Goal: Task Accomplishment & Management: Use online tool/utility

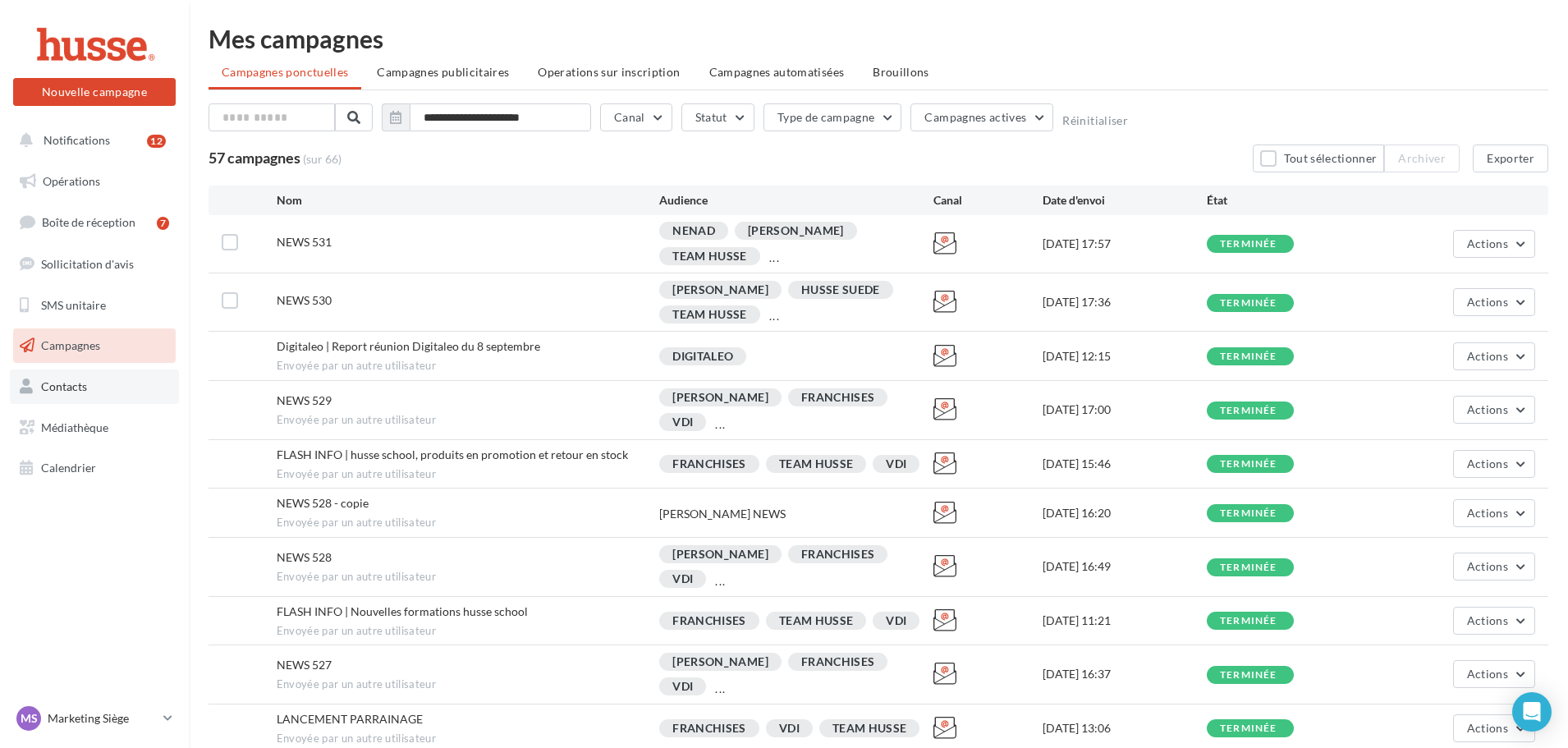
click at [68, 388] on span "Contacts" at bounding box center [64, 386] width 46 height 14
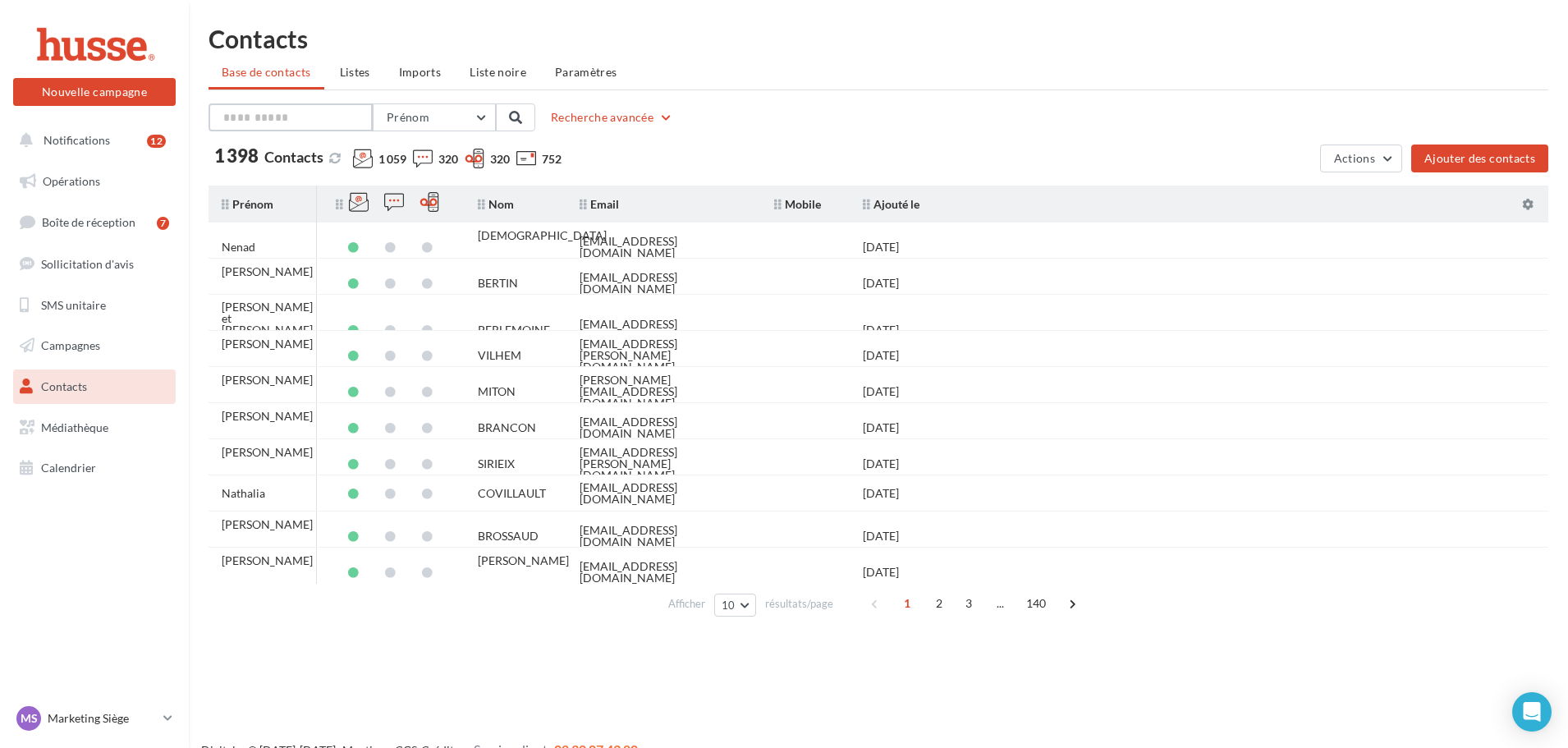
click at [339, 122] on input "text" at bounding box center [290, 117] width 165 height 28
type input "*****"
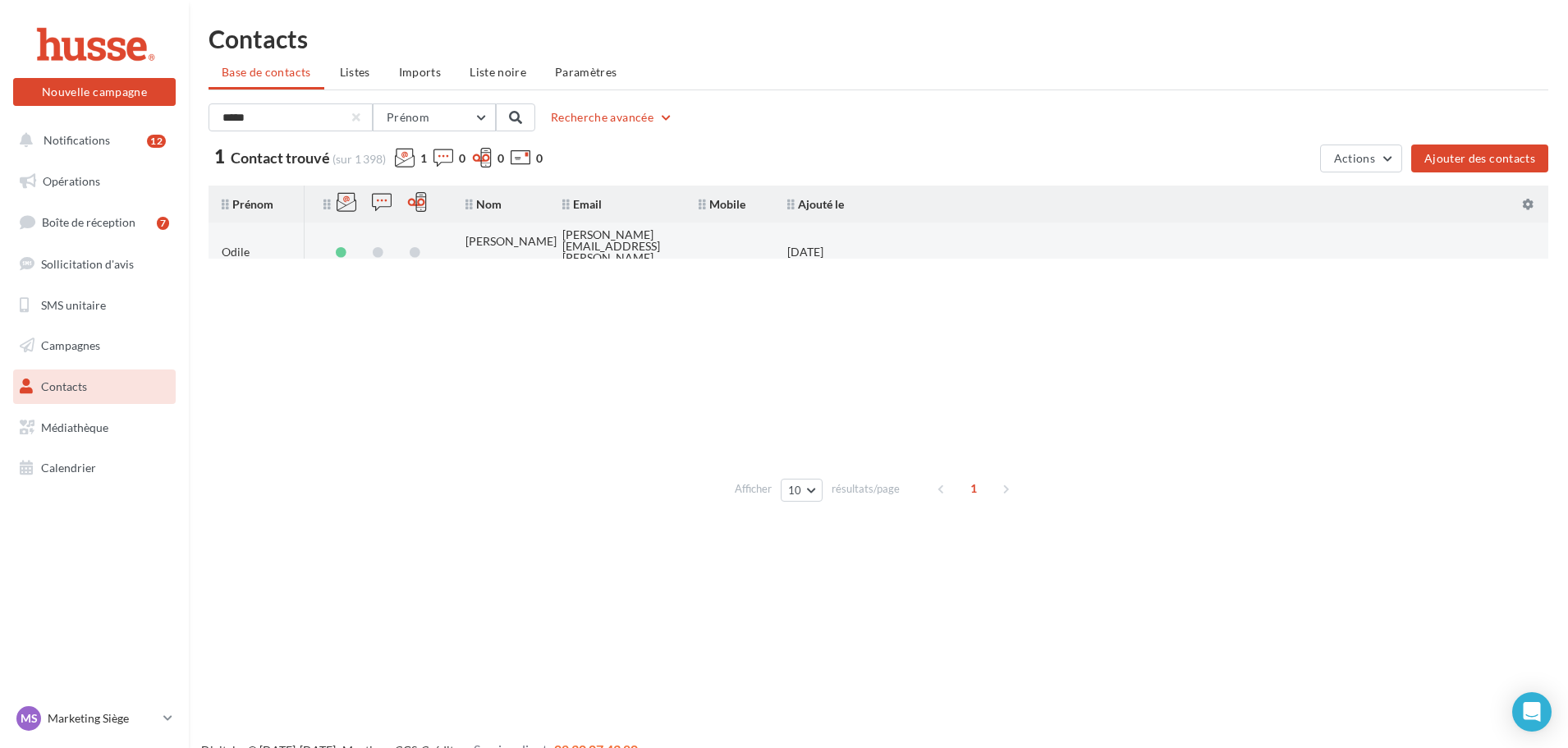
click at [612, 245] on div "belin.odile@orange.fr" at bounding box center [618, 253] width 110 height 46
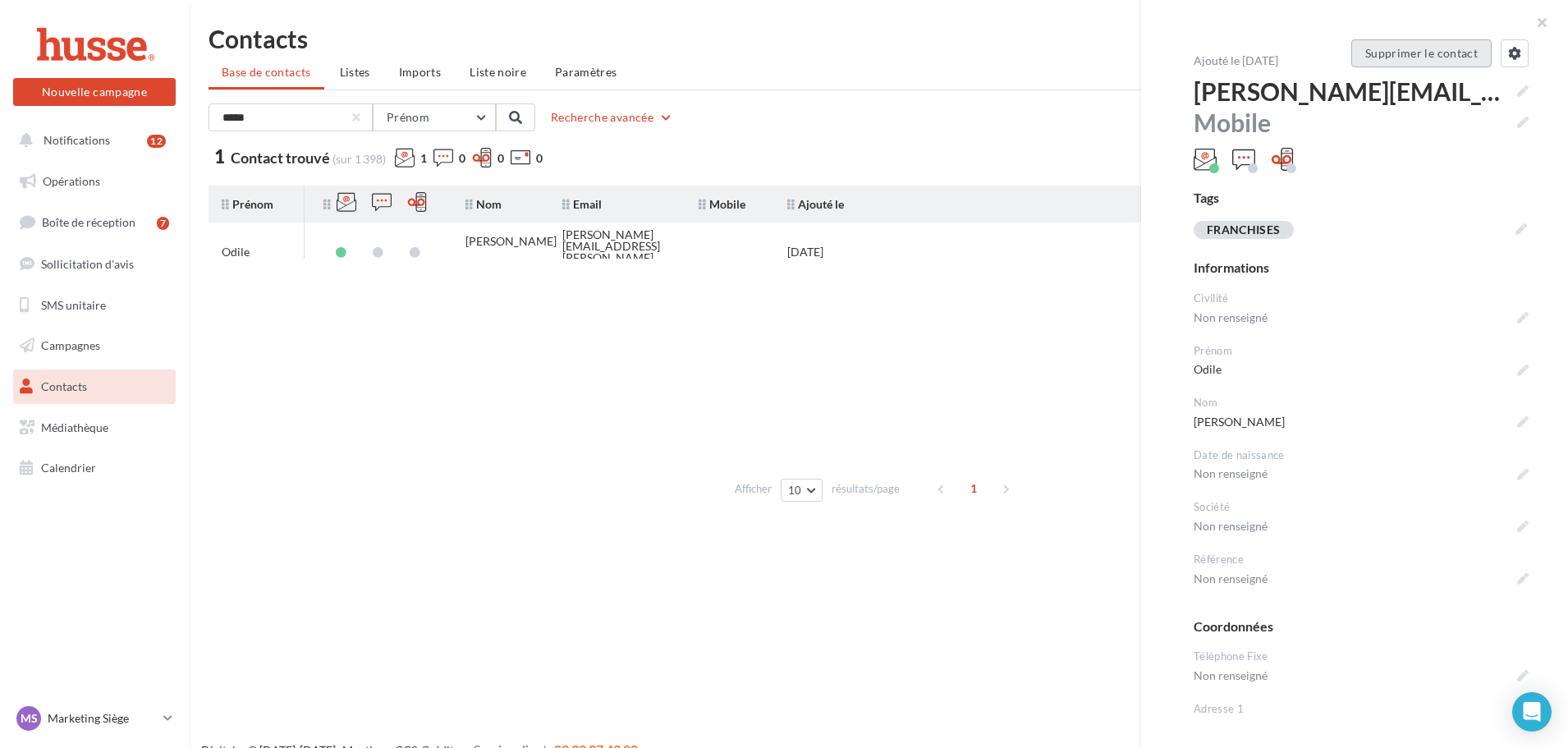
click at [1416, 58] on button "Supprimer le contact" at bounding box center [1421, 53] width 140 height 28
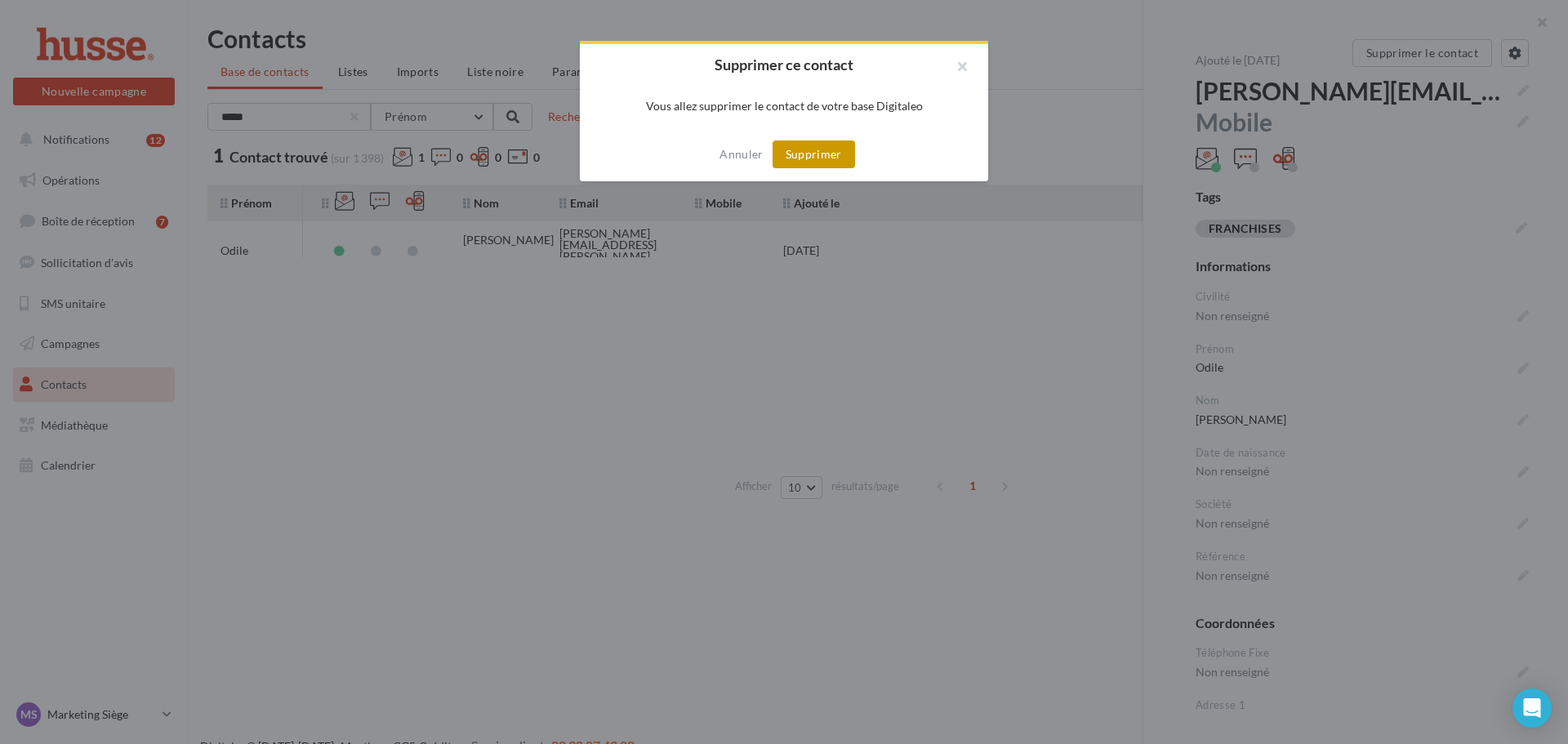
click at [839, 158] on button "Supprimer" at bounding box center [814, 154] width 83 height 28
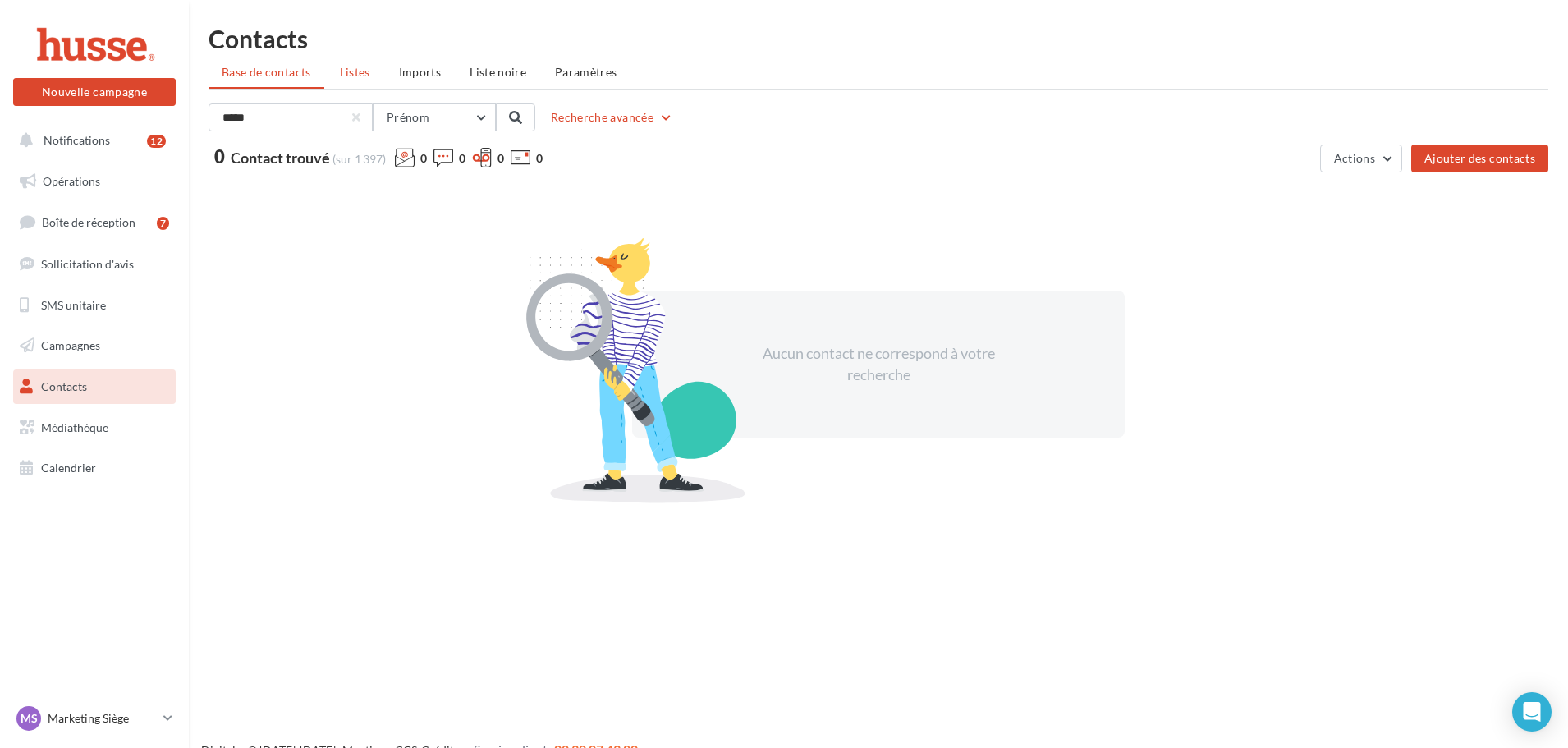
click at [369, 75] on span "Listes" at bounding box center [354, 72] width 30 height 14
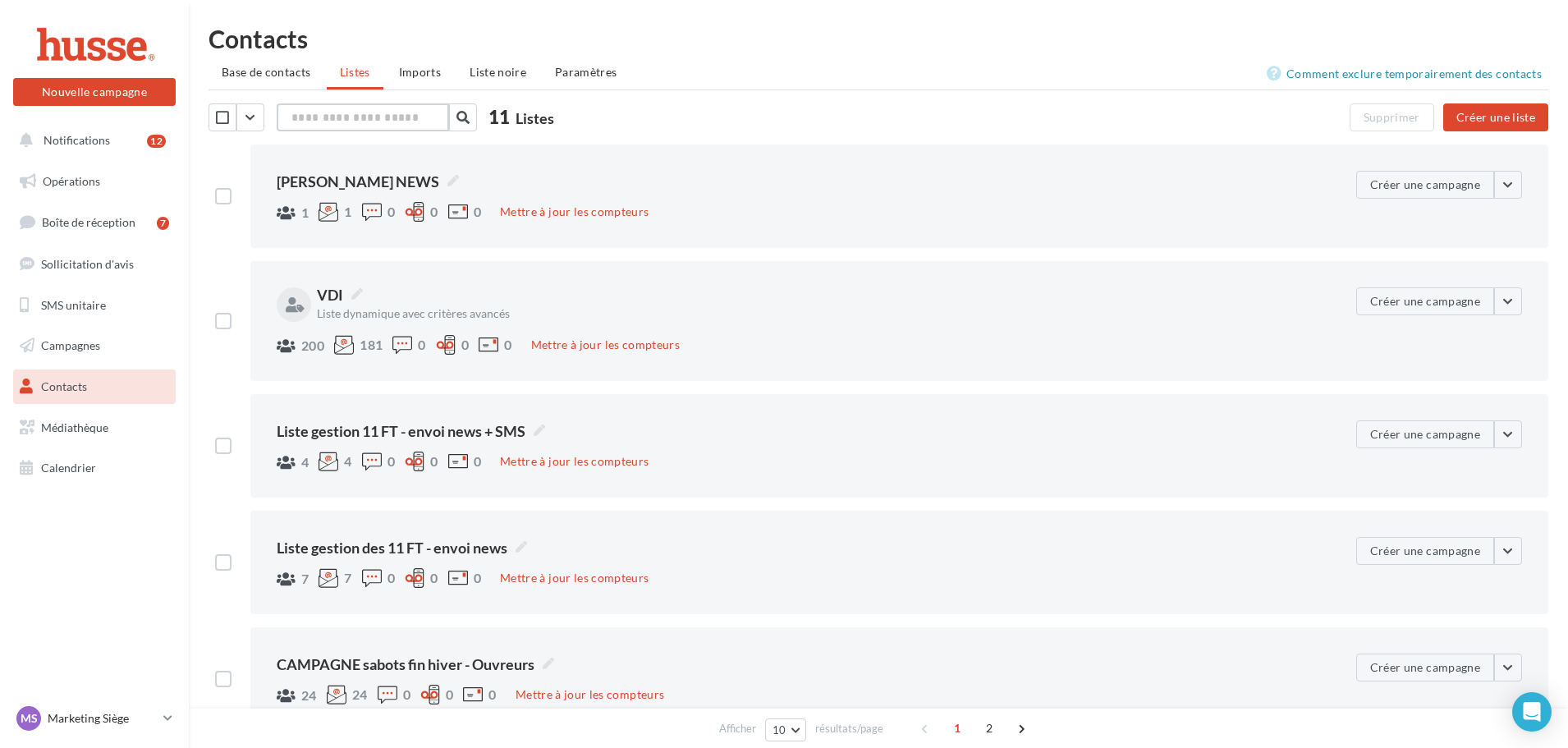
click at [360, 122] on input "text" at bounding box center [363, 117] width 172 height 28
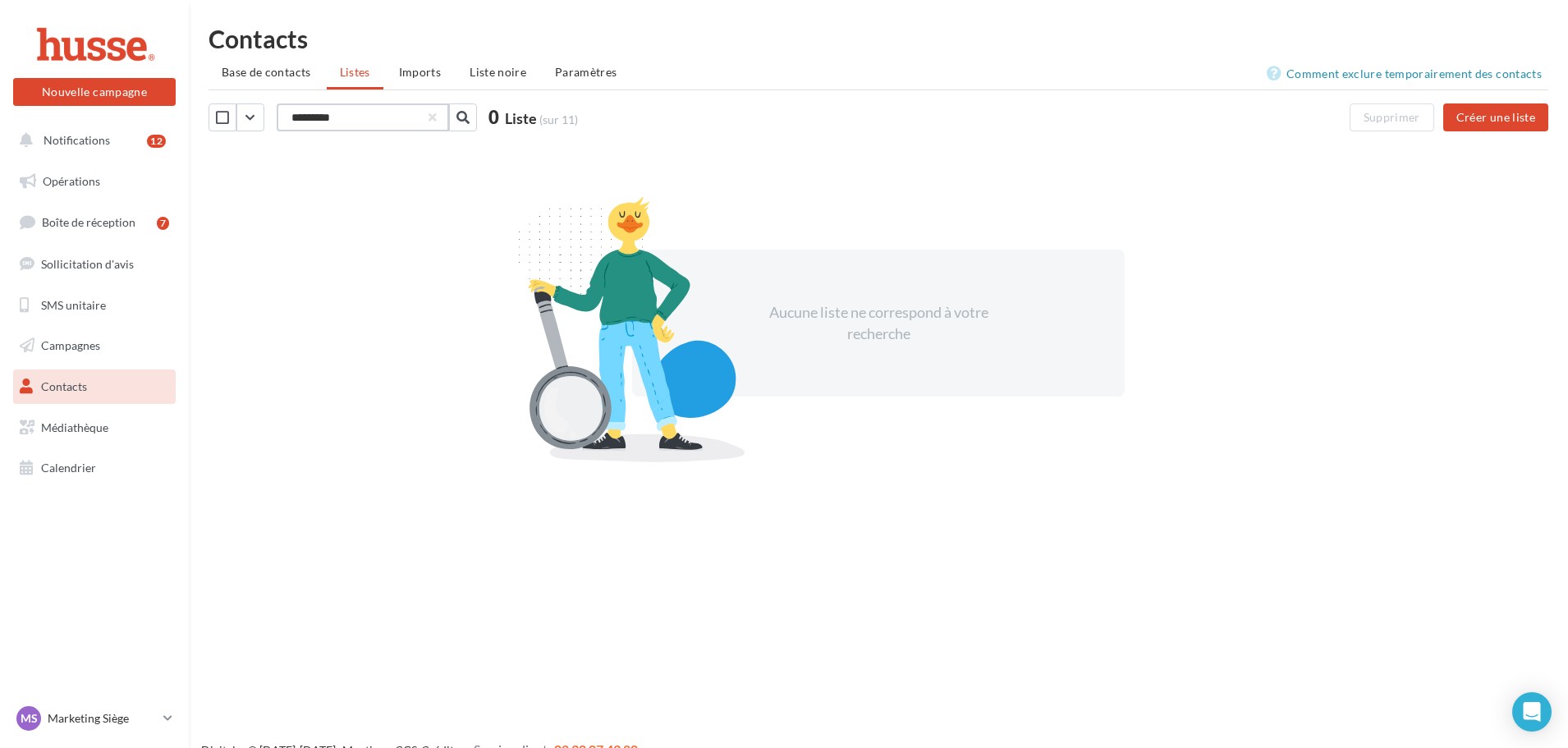
drag, startPoint x: 360, startPoint y: 122, endPoint x: 294, endPoint y: 127, distance: 66.2
click at [294, 127] on input "*********" at bounding box center [363, 117] width 172 height 28
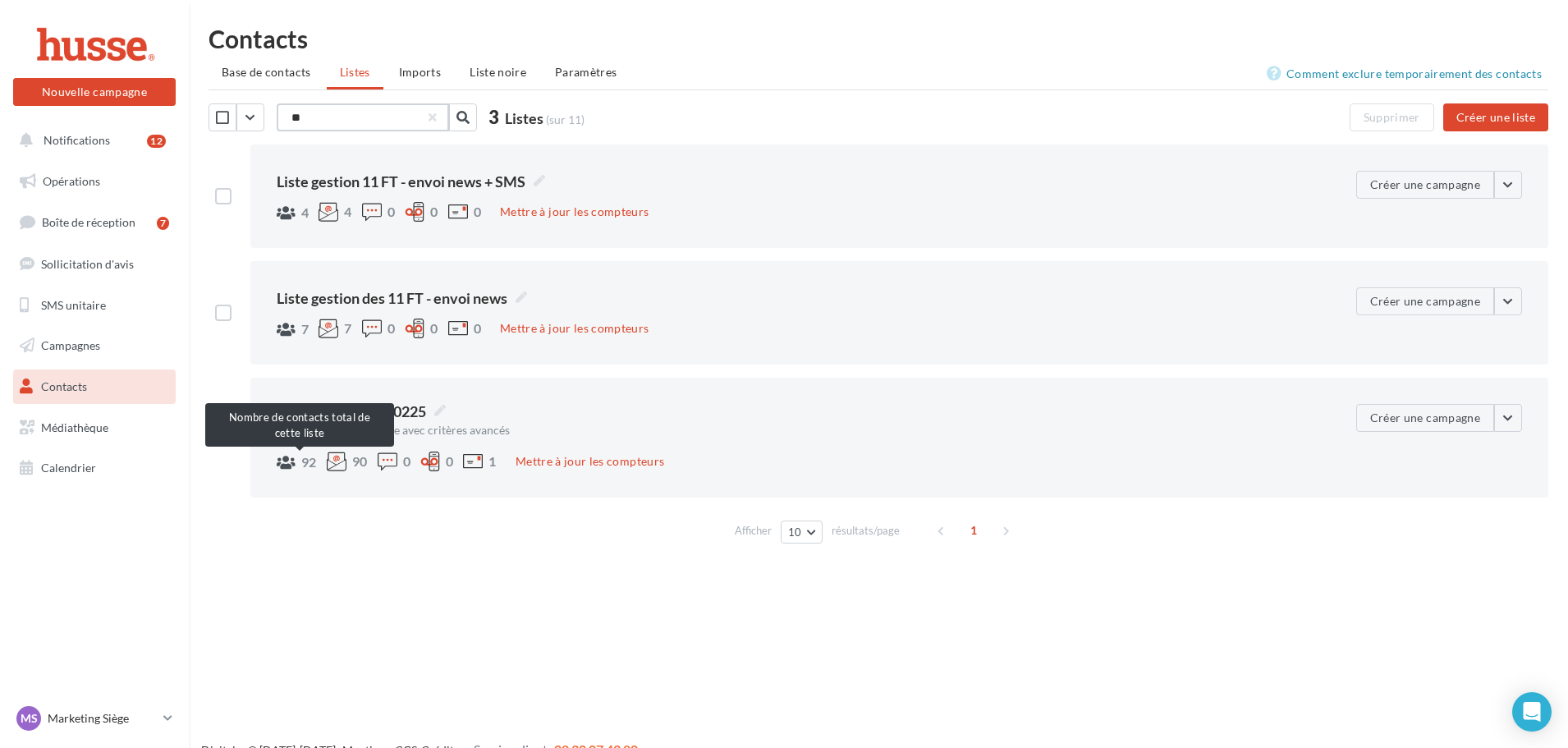
type input "**"
click at [298, 458] on div "92" at bounding box center [300, 462] width 46 height 15
click at [883, 479] on div "**********" at bounding box center [899, 437] width 1298 height 120
click at [386, 411] on span "LISTE FT 070225" at bounding box center [380, 411] width 129 height 21
click at [0, 0] on textarea "**********" at bounding box center [0, 0] width 0 height 0
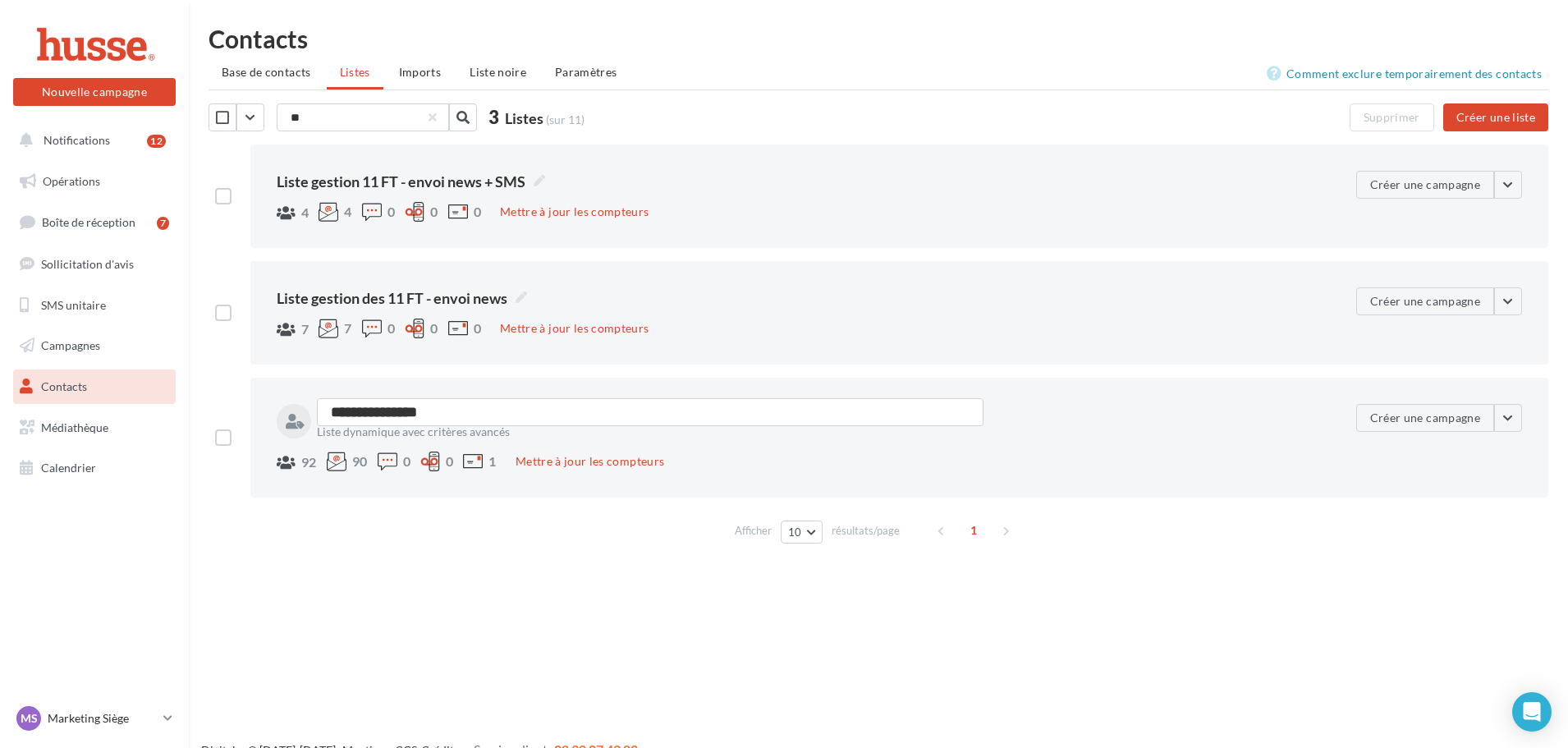
click at [853, 447] on div "**********" at bounding box center [817, 437] width 1080 height 68
click at [300, 467] on div "92" at bounding box center [300, 462] width 46 height 15
click at [223, 439] on label at bounding box center [223, 437] width 16 height 16
click at [1512, 414] on button "button" at bounding box center [1508, 417] width 28 height 28
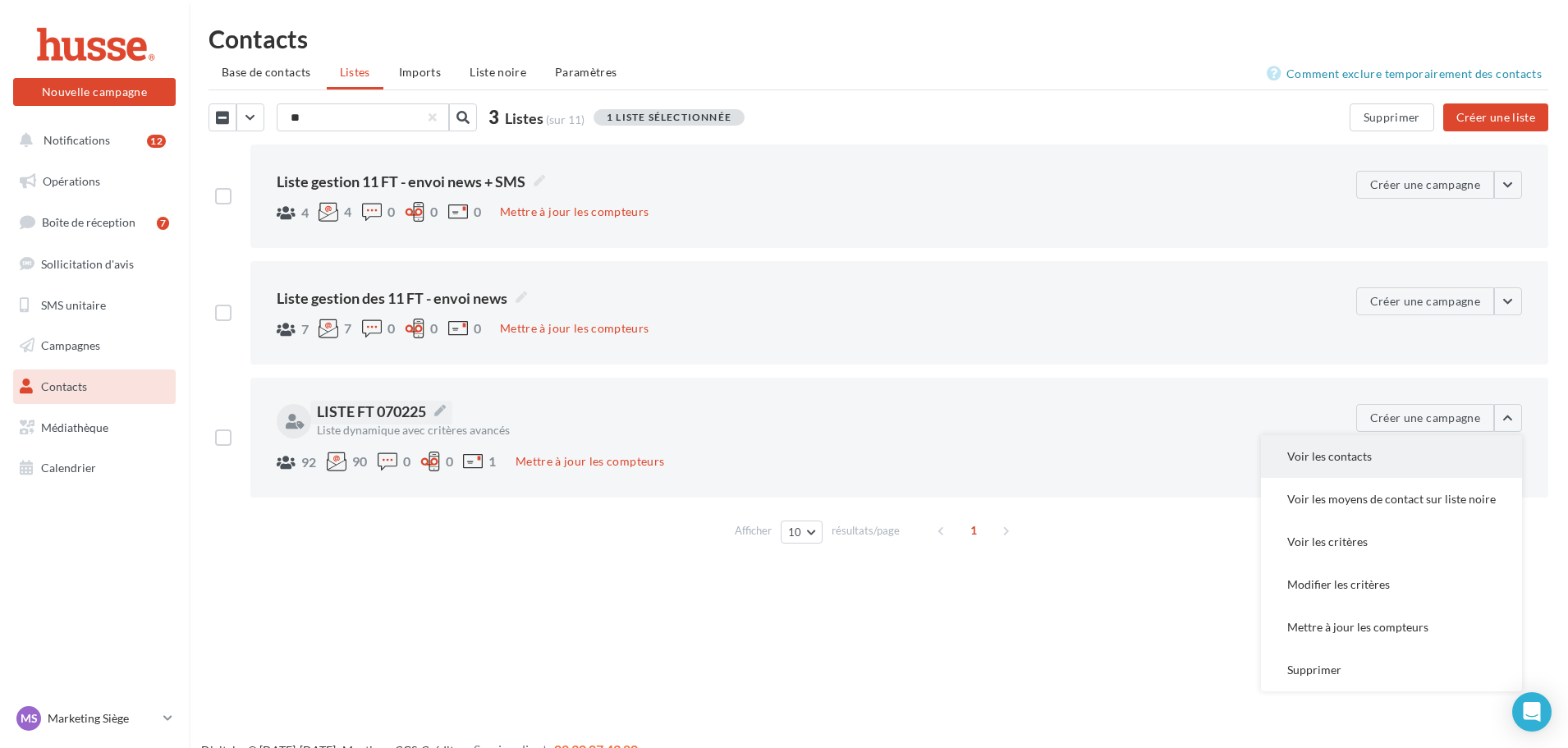
click at [1352, 462] on button "Voir les contacts" at bounding box center [1392, 457] width 261 height 43
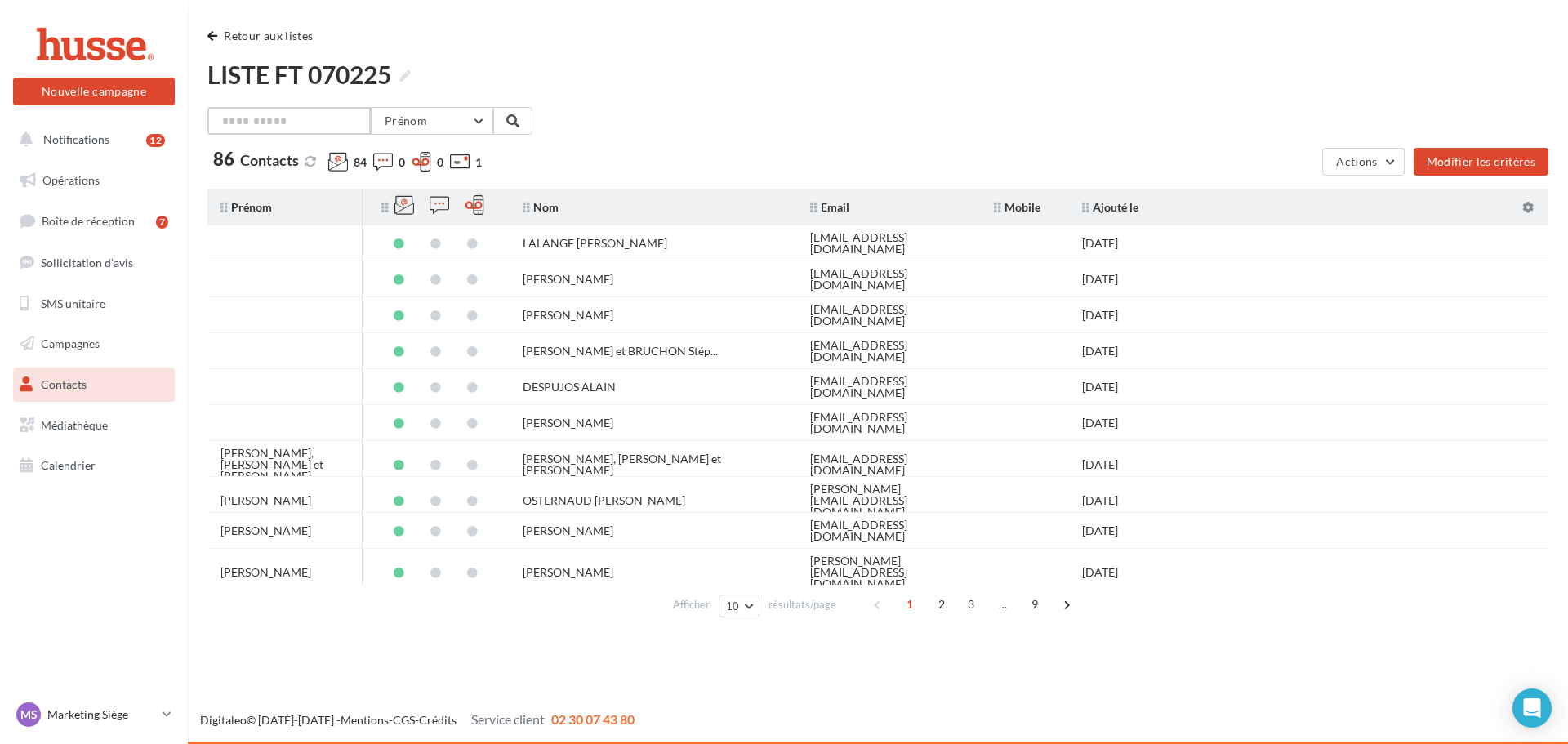
click at [331, 121] on input "text" at bounding box center [289, 120] width 164 height 28
click at [1196, 247] on tr "LALANGE Céline hussesud28@gmail.com 10/02/2025" at bounding box center [884, 243] width 1354 height 36
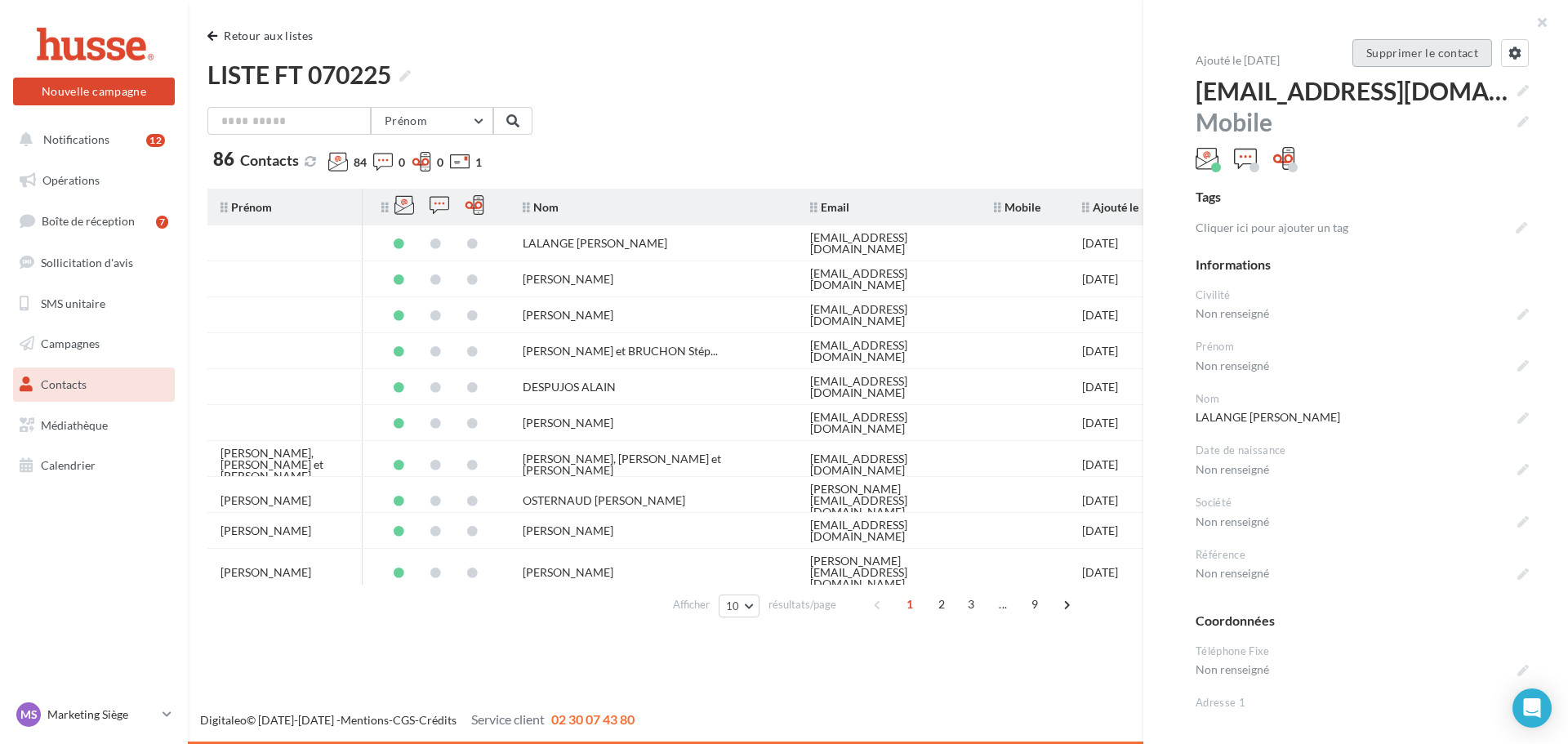
click at [1445, 58] on button "Supprimer le contact" at bounding box center [1422, 53] width 140 height 28
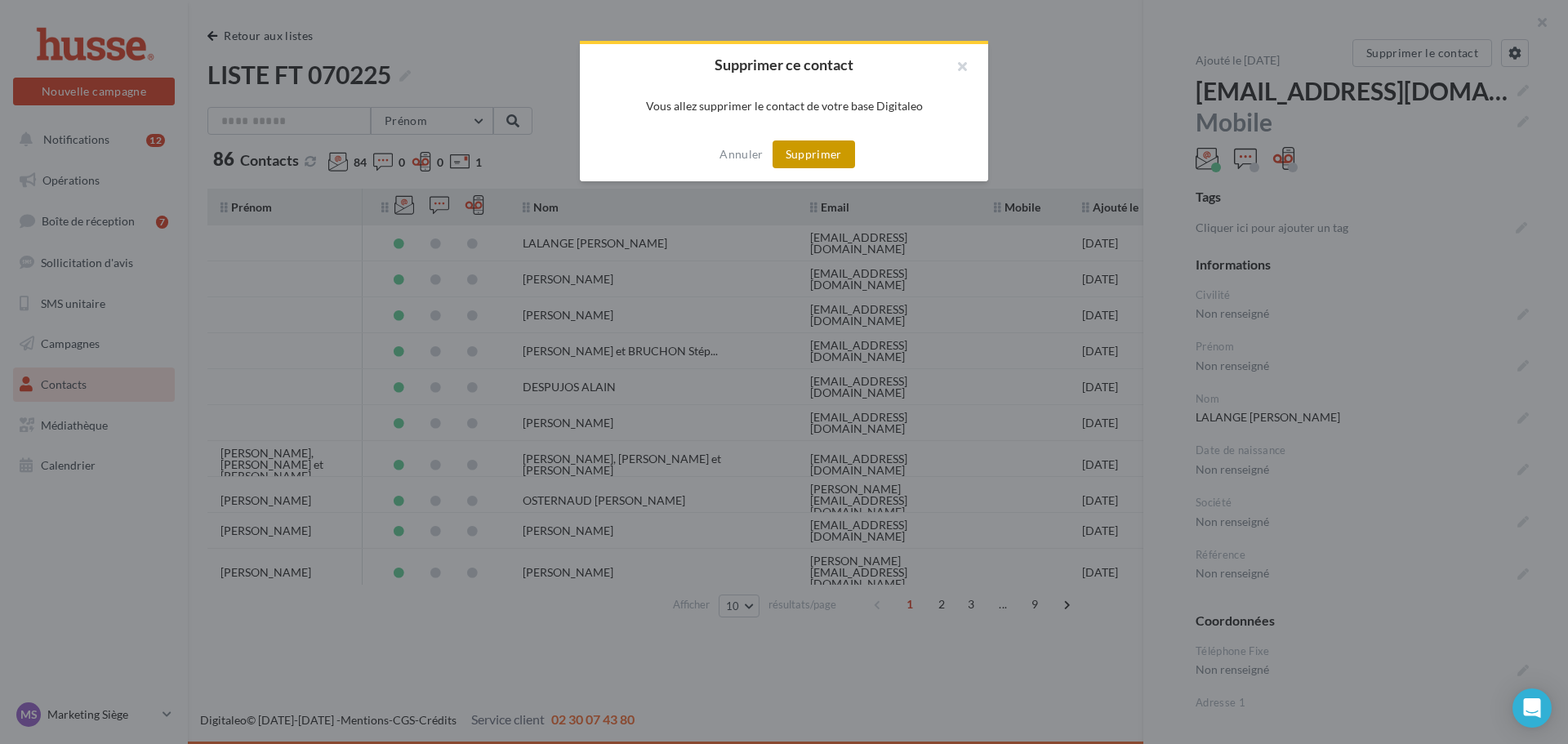
click at [806, 157] on button "Supprimer" at bounding box center [814, 154] width 83 height 28
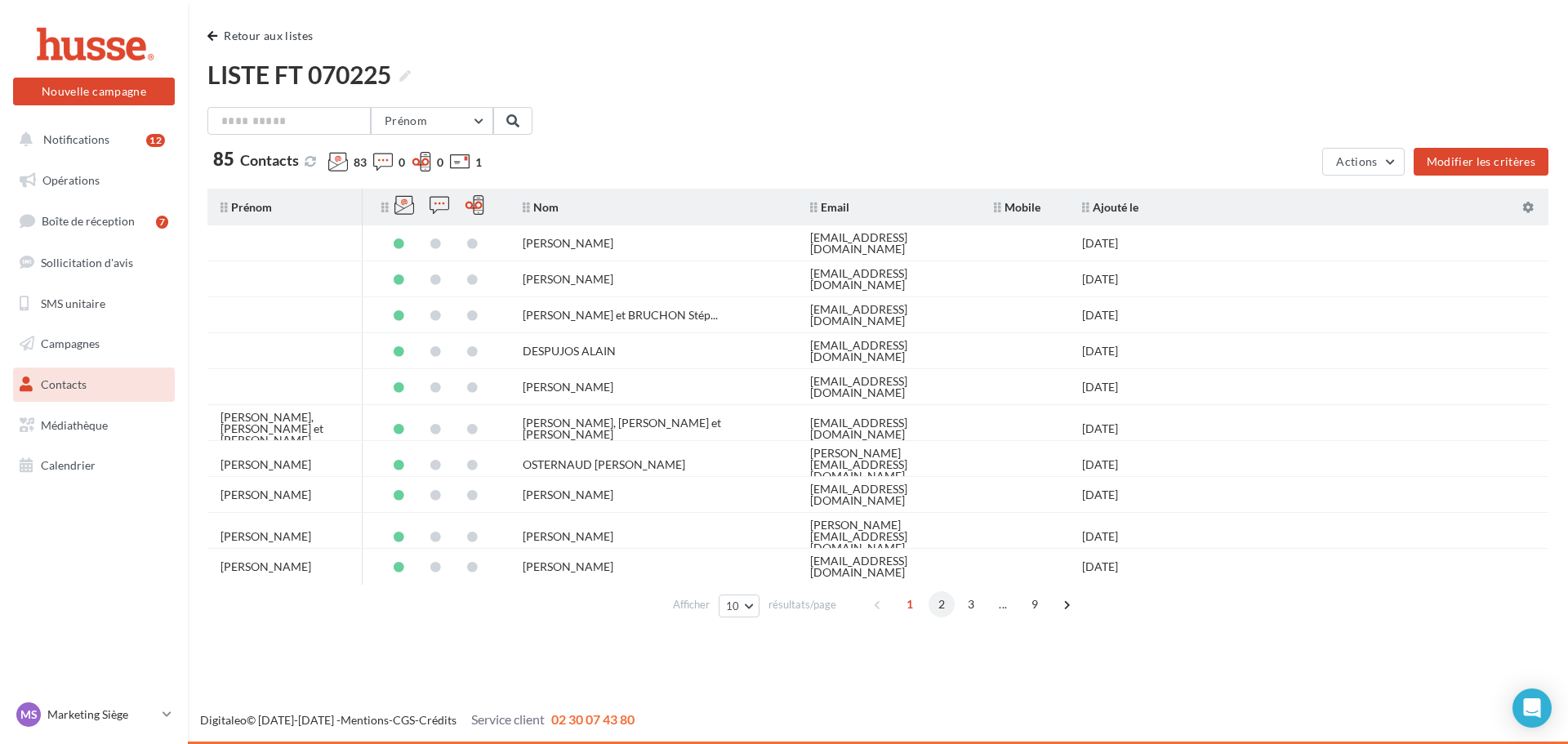
click at [934, 609] on span "2" at bounding box center [941, 603] width 26 height 26
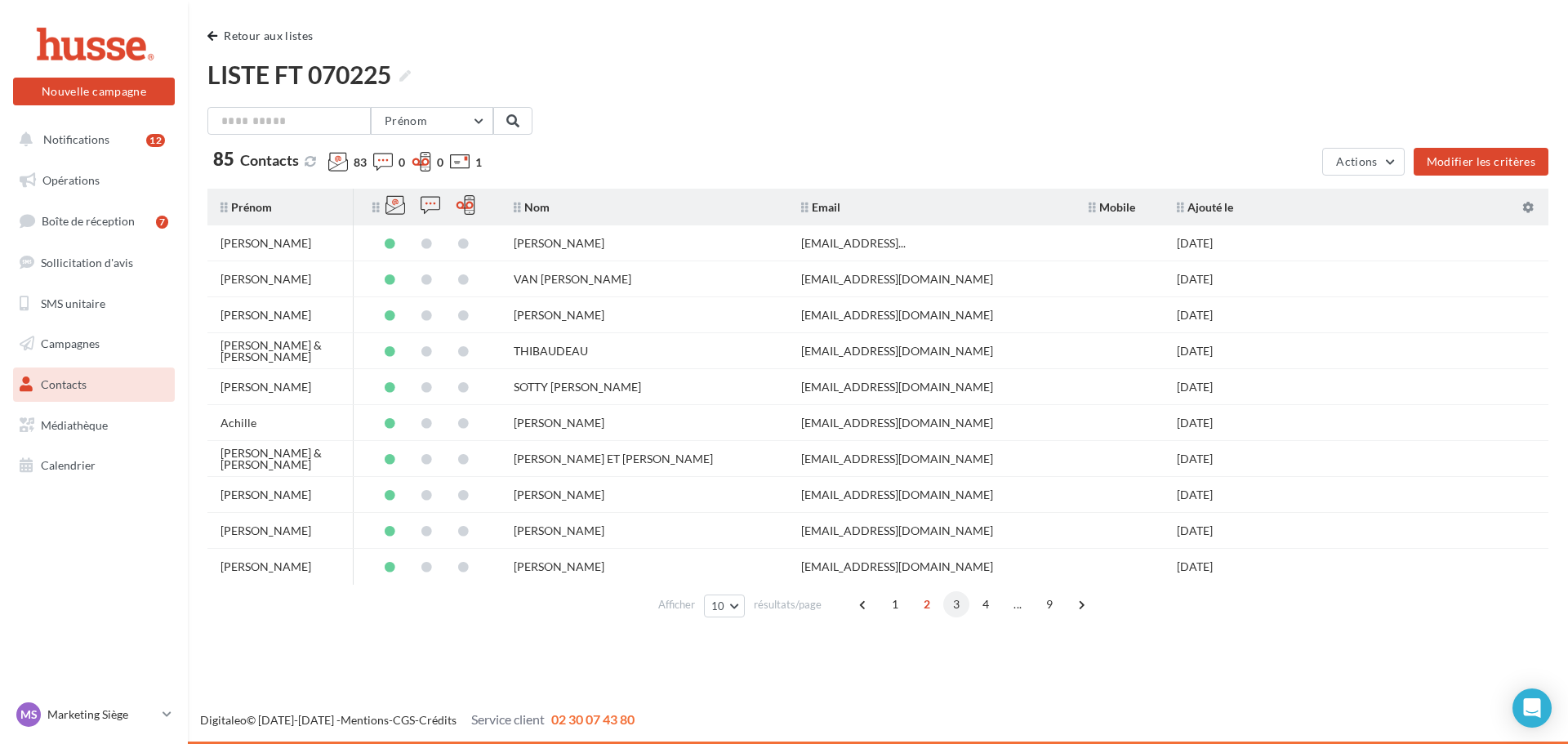
click at [950, 605] on span "3" at bounding box center [956, 603] width 26 height 26
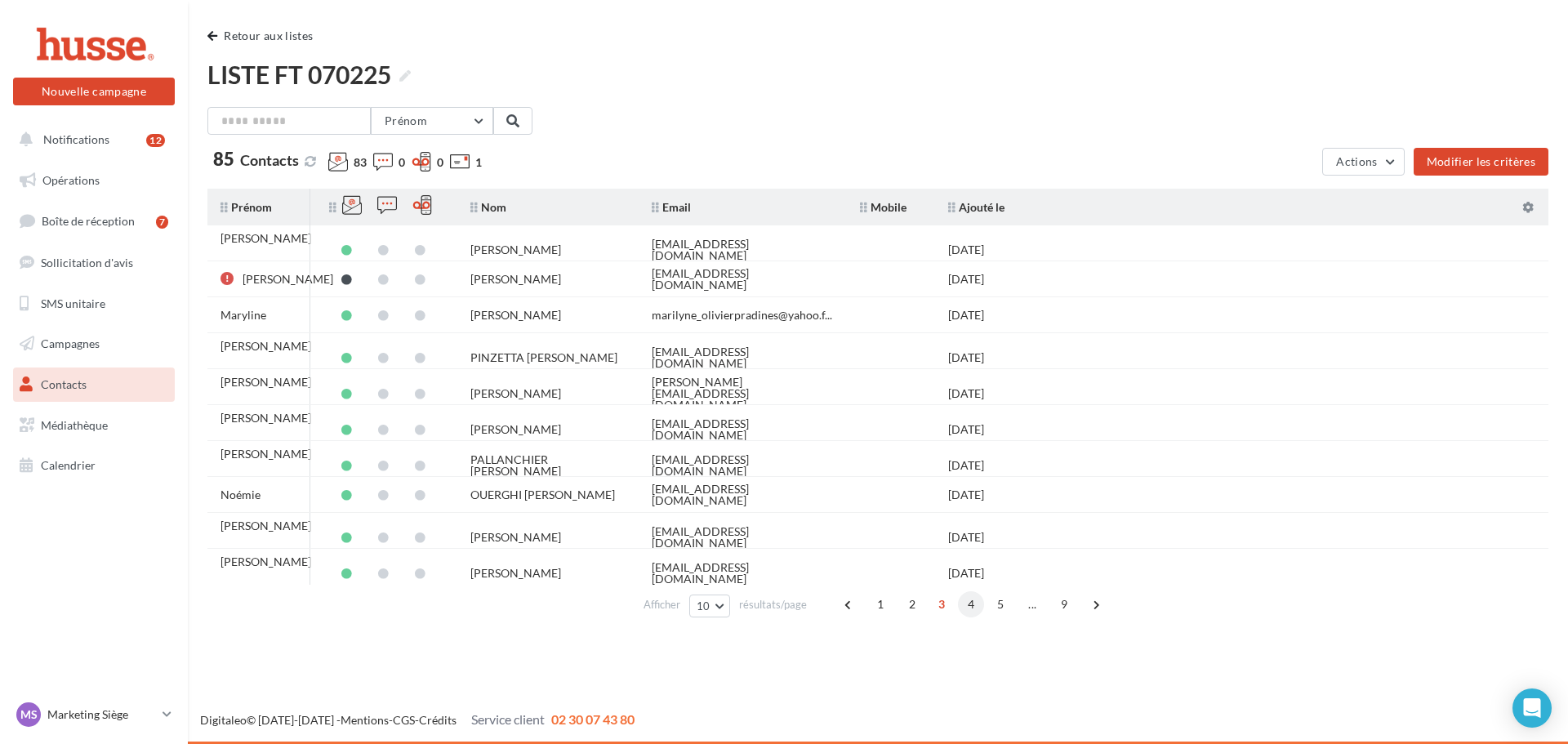
click at [964, 605] on span "4" at bounding box center [970, 603] width 26 height 26
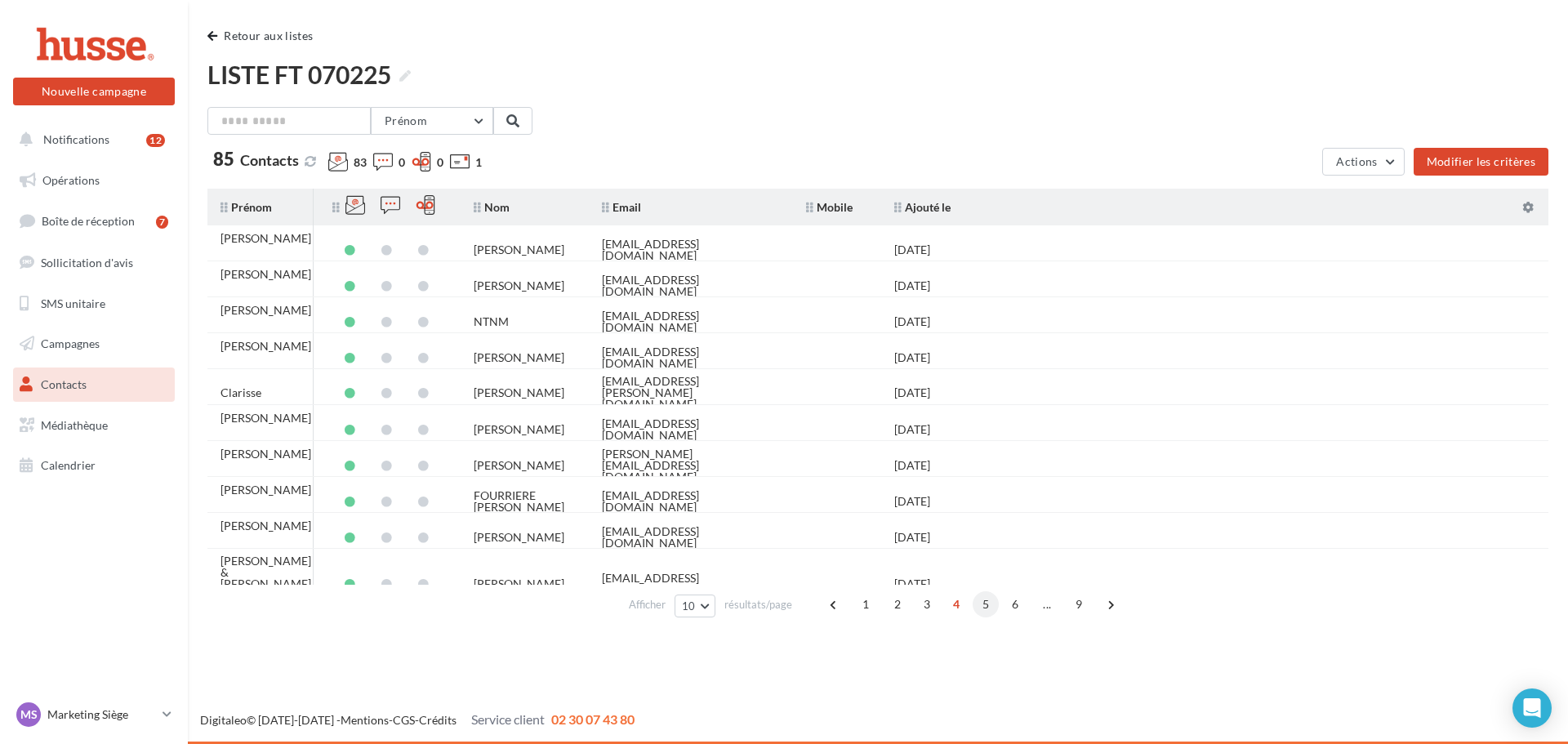
click at [986, 605] on span "5" at bounding box center [985, 603] width 26 height 26
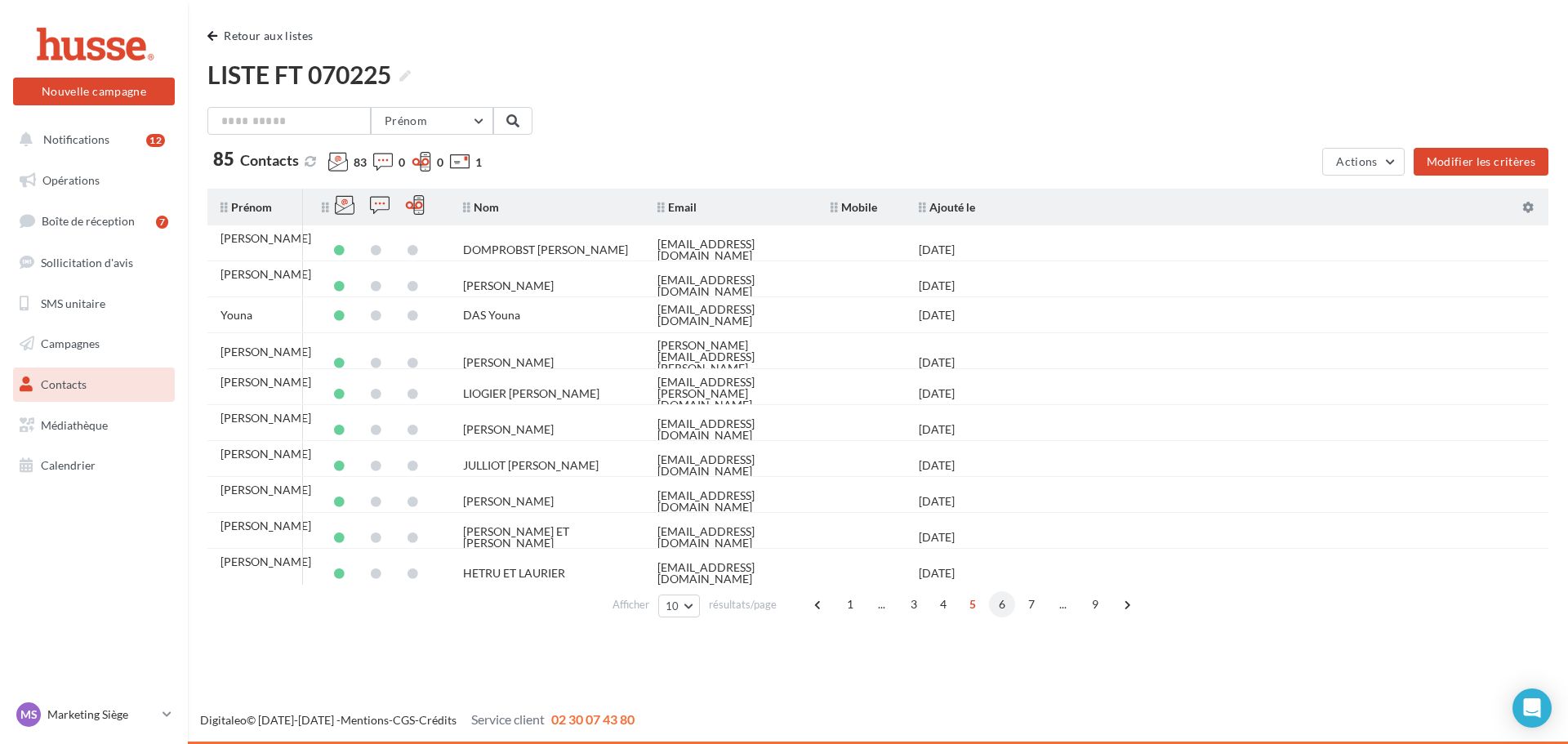
click at [998, 611] on span "6" at bounding box center [1001, 603] width 26 height 26
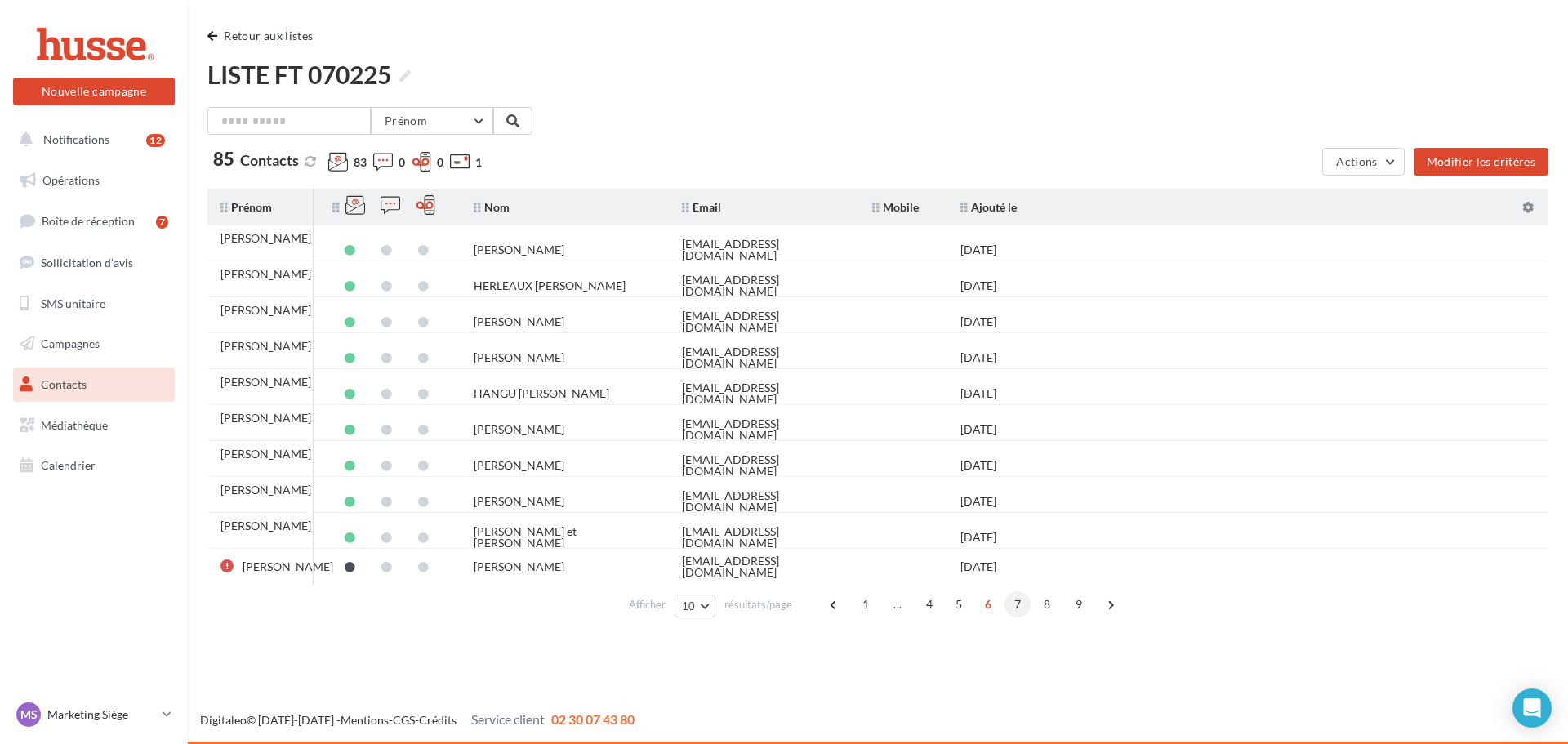
click at [1013, 609] on span "7" at bounding box center [1016, 603] width 26 height 26
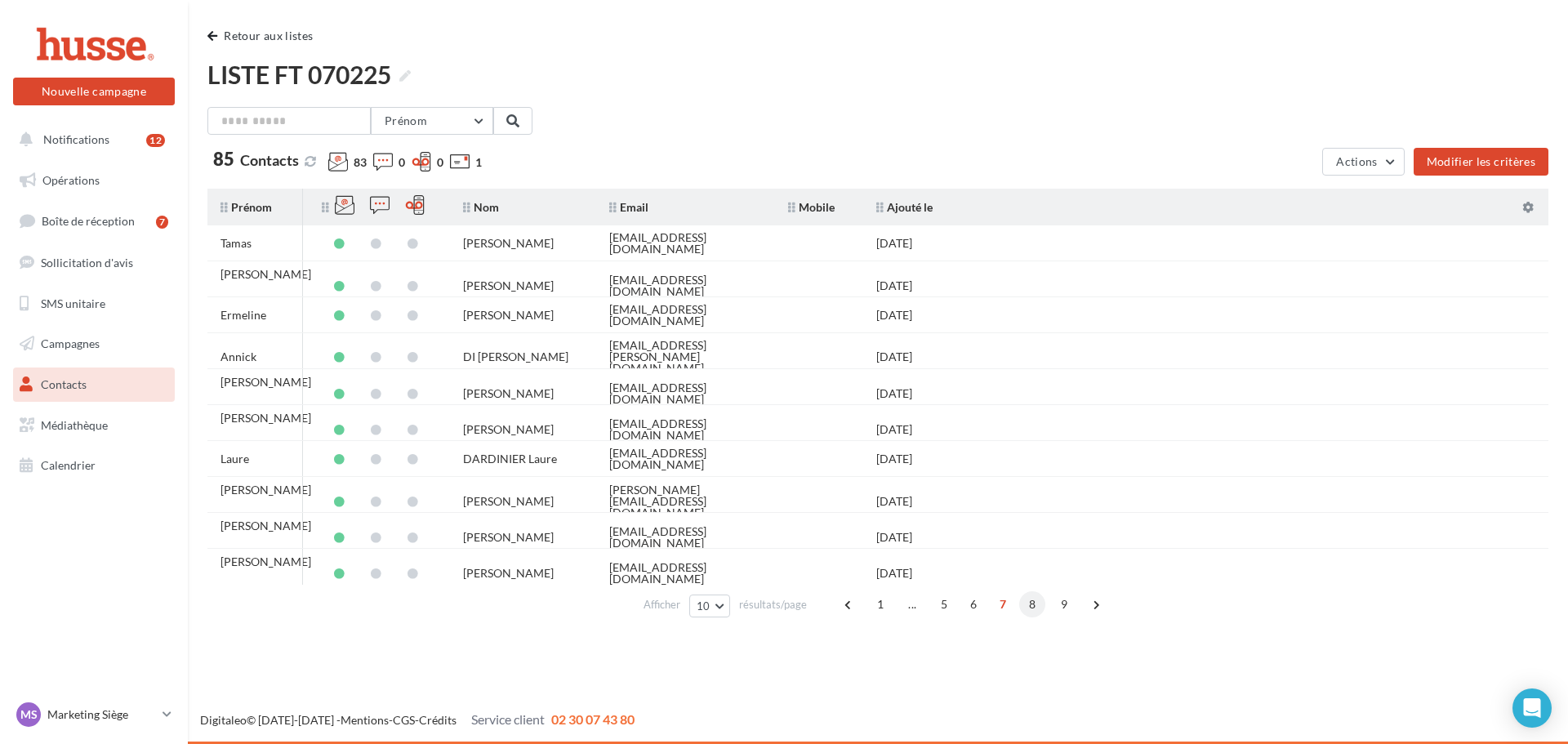
click at [1029, 611] on span "8" at bounding box center [1032, 603] width 26 height 26
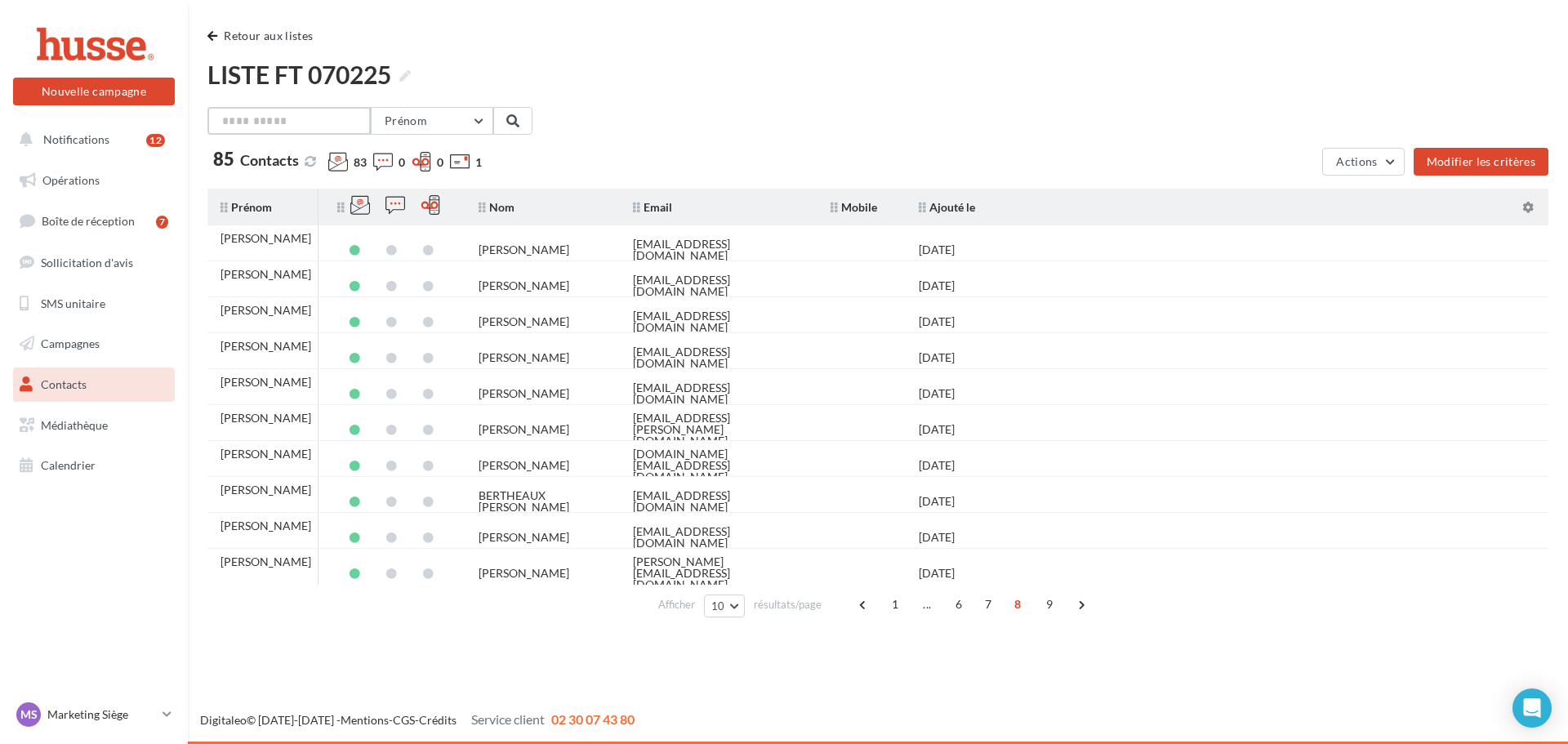
click at [341, 116] on input "text" at bounding box center [289, 120] width 164 height 28
type input "*******"
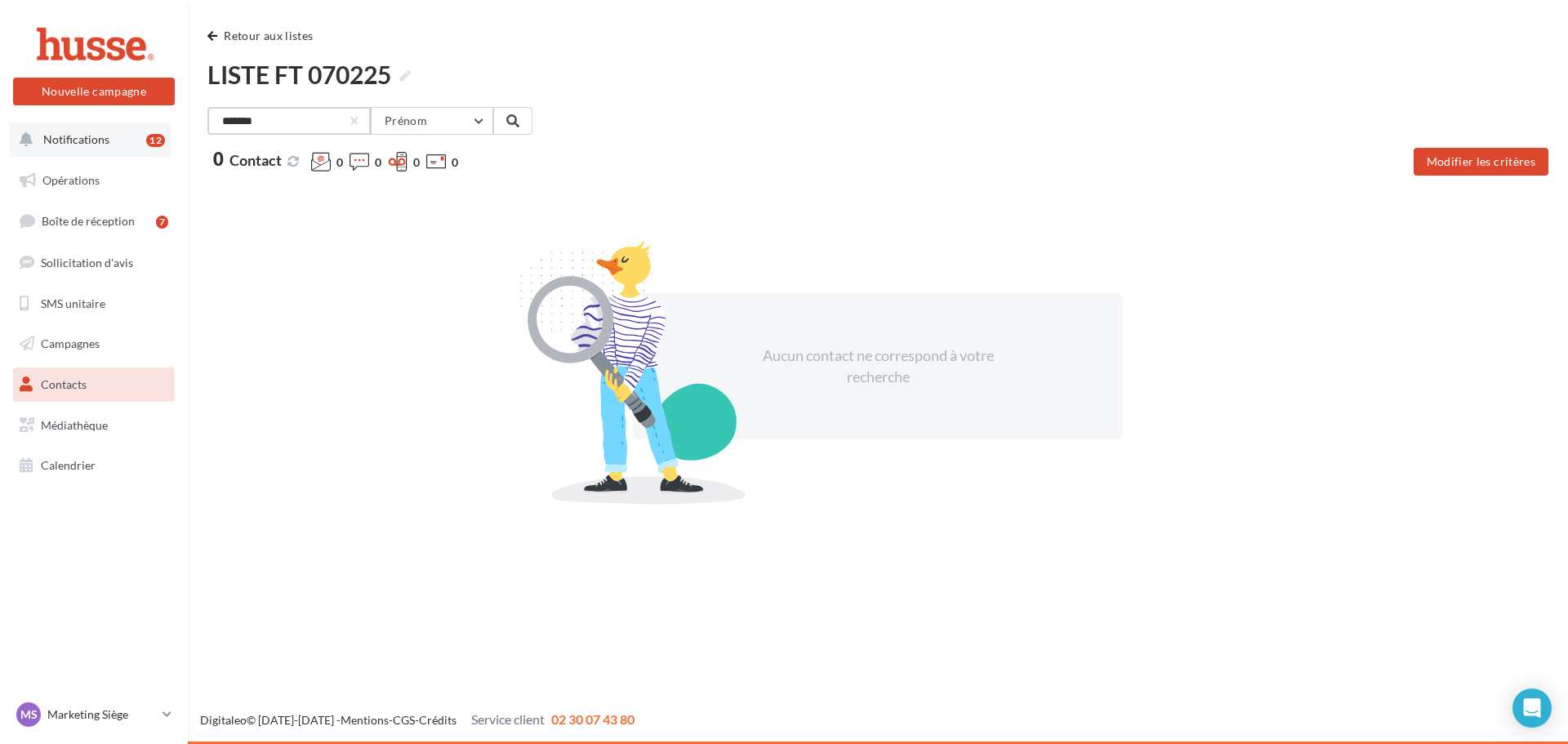
drag, startPoint x: 314, startPoint y: 116, endPoint x: 111, endPoint y: 122, distance: 203.1
click at [111, 122] on div "Nouvelle campagne Nouvelle campagne Notifications 12 Opérations Boîte de récept…" at bounding box center [784, 372] width 1568 height 744
type input "*****"
click at [291, 258] on div "Aucun contact ne correspond à votre recherche" at bounding box center [877, 366] width 1341 height 355
click at [214, 37] on span "button" at bounding box center [212, 36] width 10 height 12
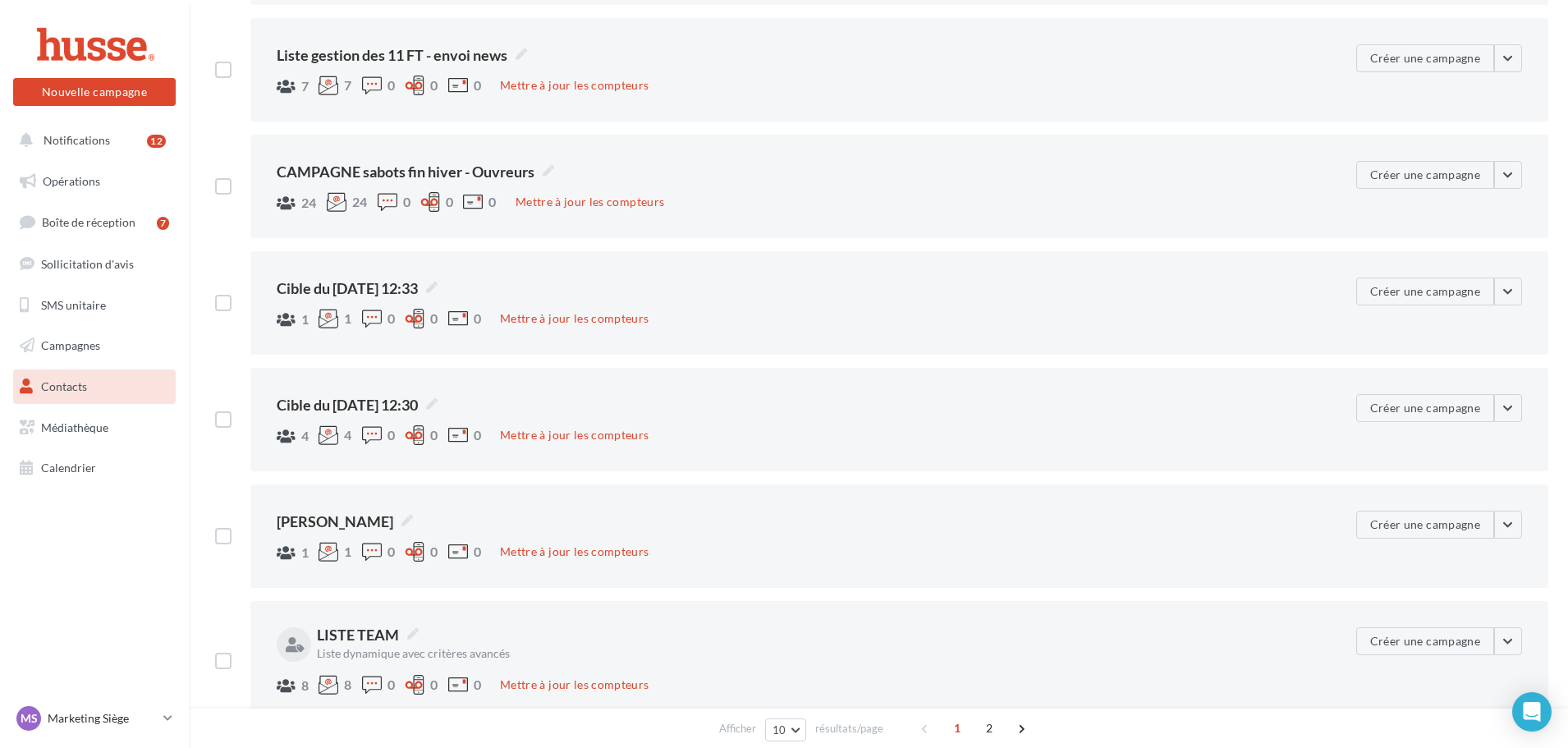
scroll to position [722, 0]
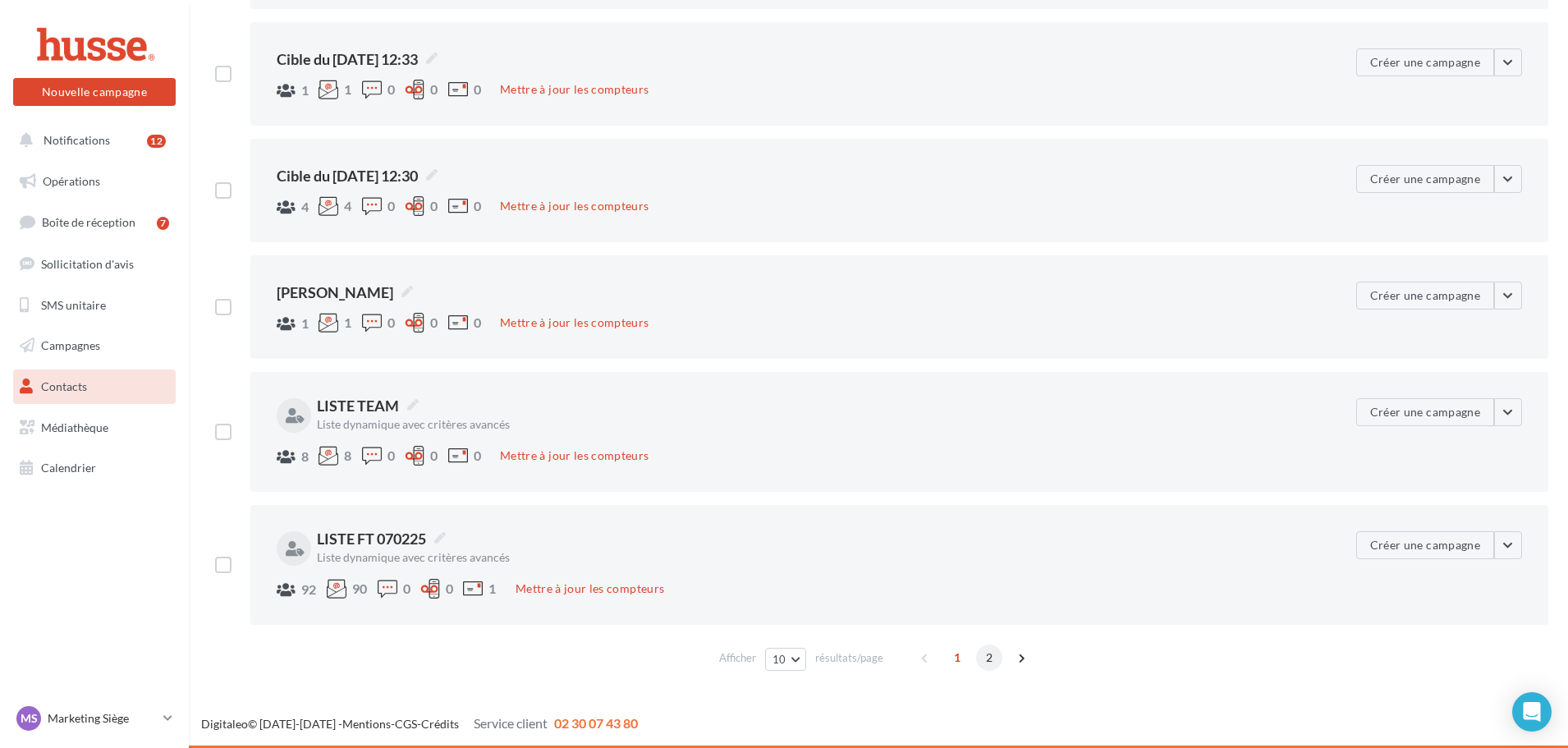
click at [984, 665] on span "2" at bounding box center [989, 657] width 26 height 26
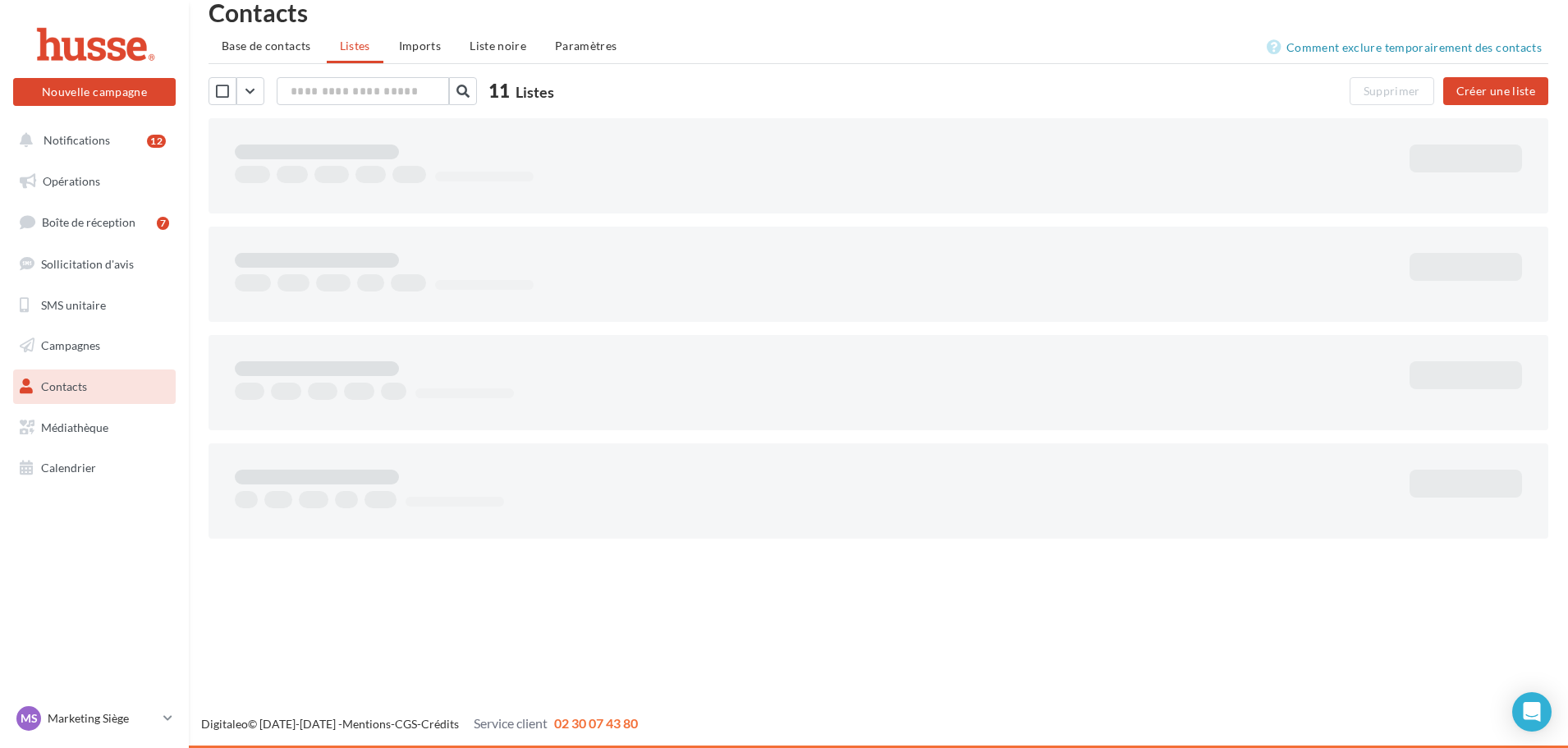
scroll to position [26, 0]
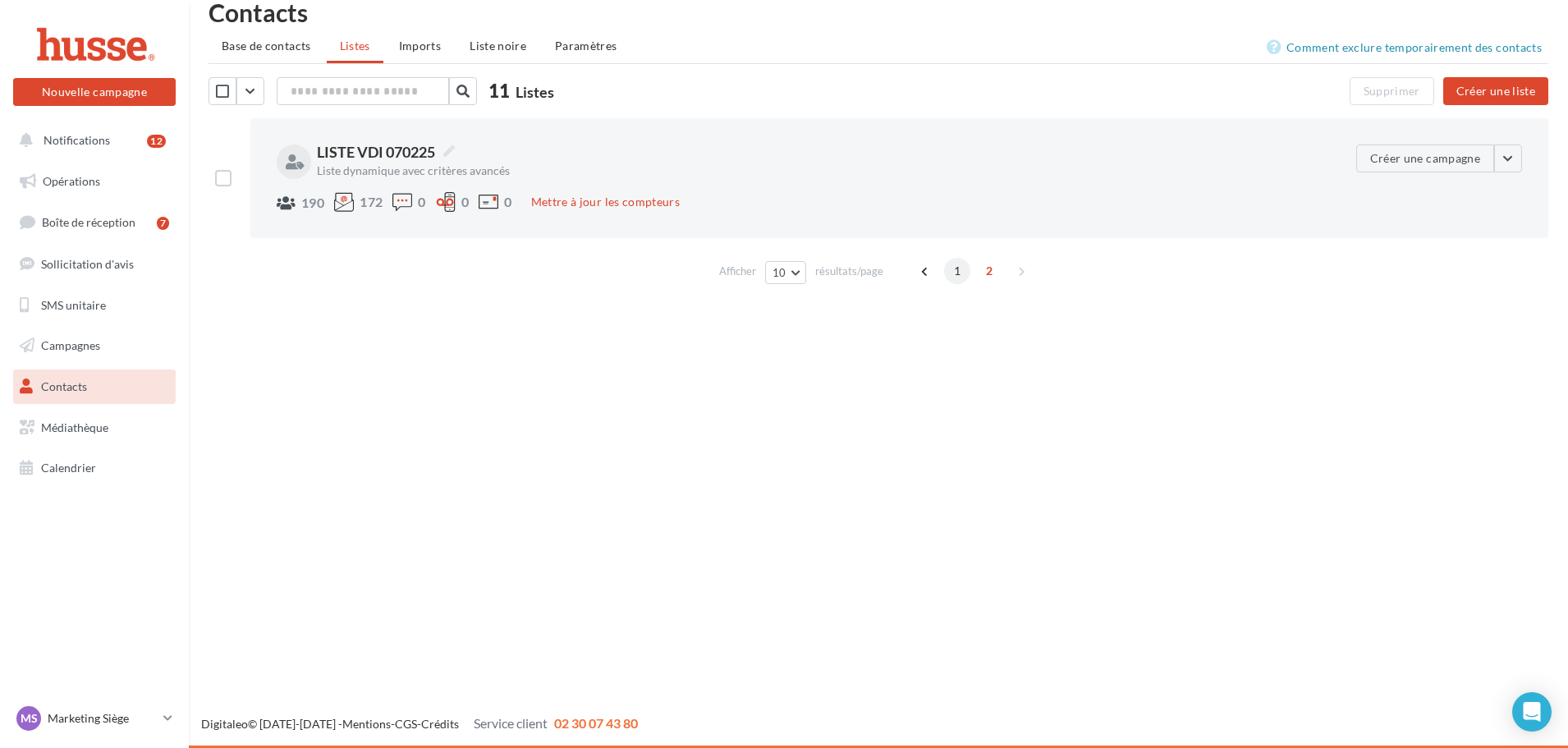
click at [957, 276] on span "1" at bounding box center [957, 270] width 26 height 26
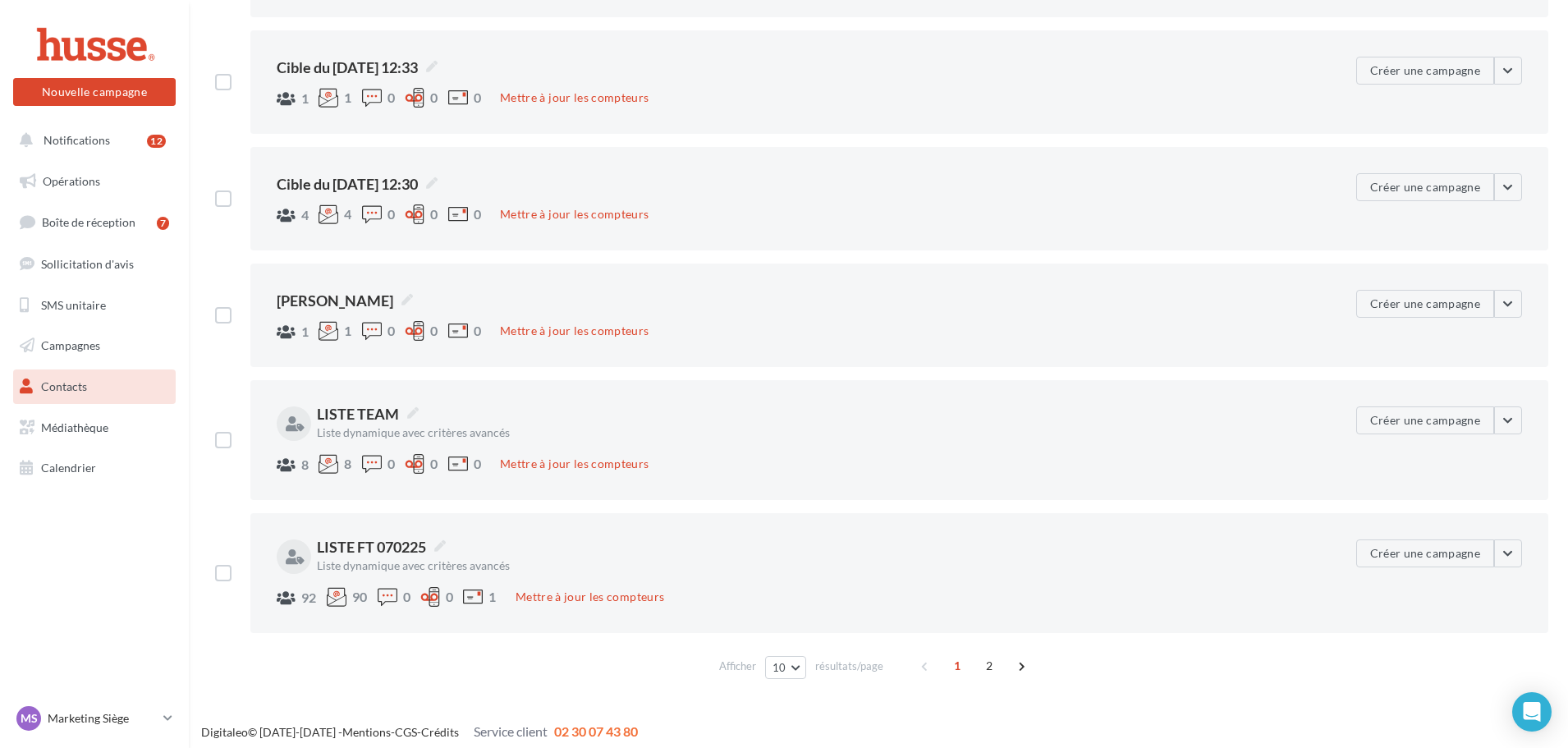
scroll to position [722, 0]
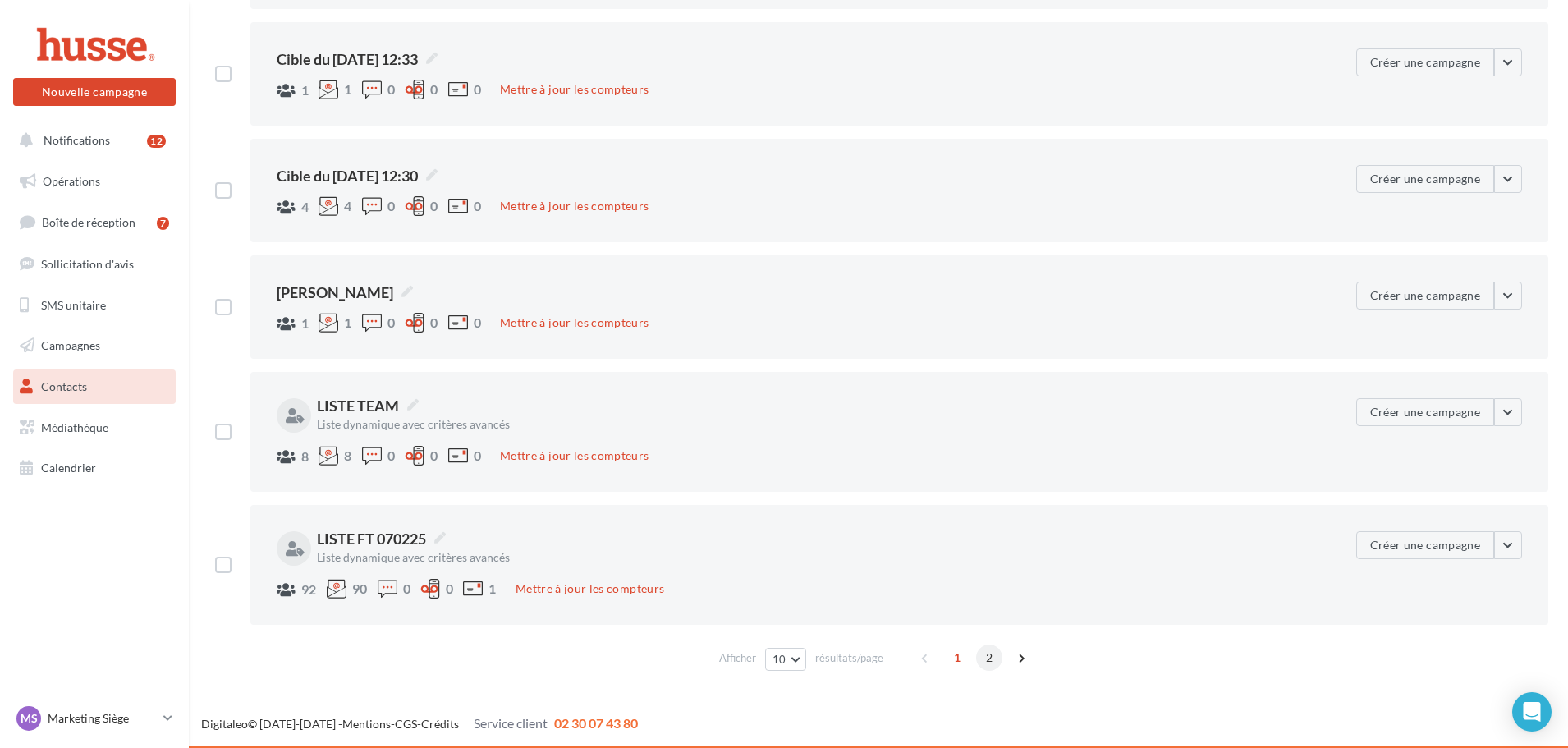
click at [985, 657] on span "2" at bounding box center [989, 657] width 26 height 26
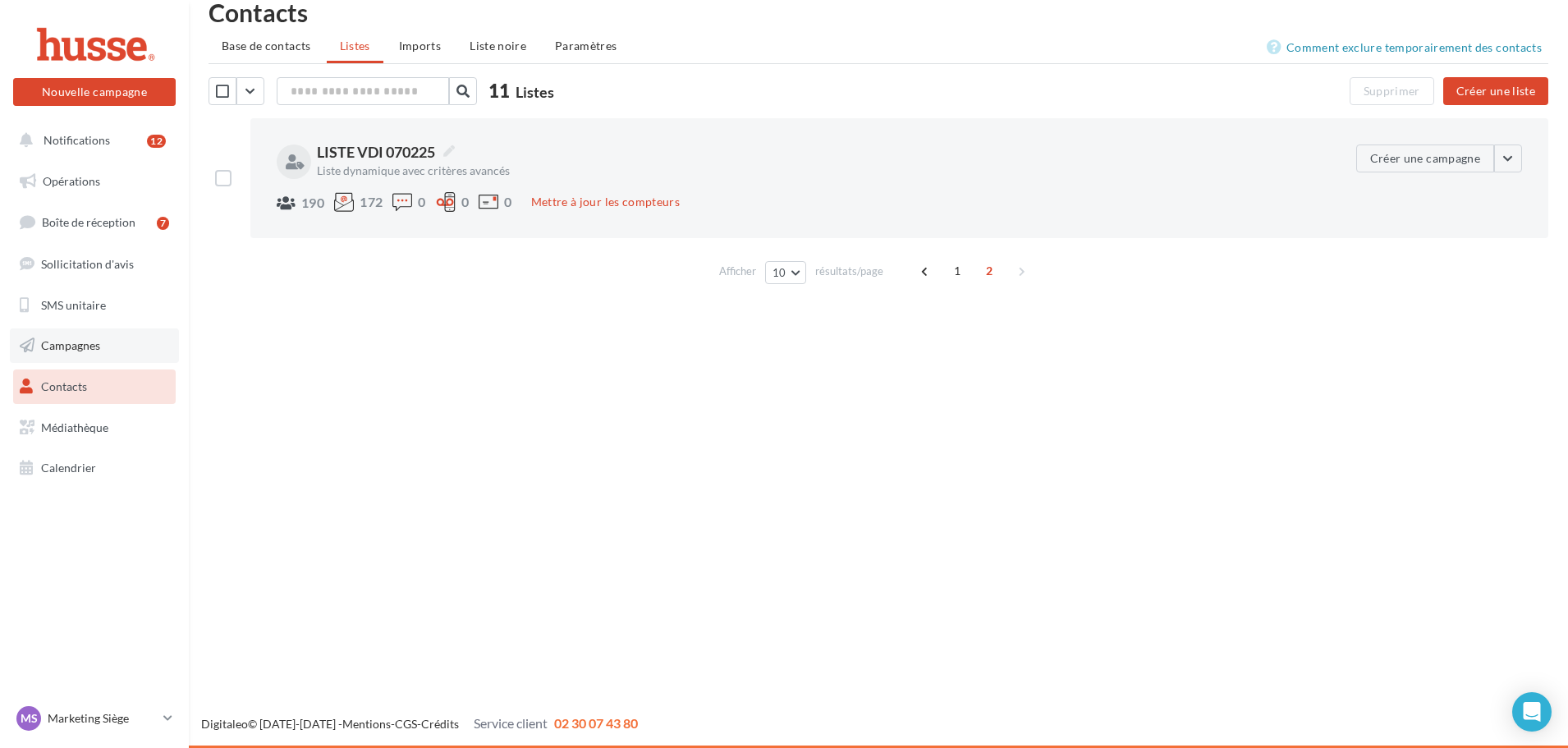
click at [64, 352] on span "Campagnes" at bounding box center [70, 345] width 59 height 14
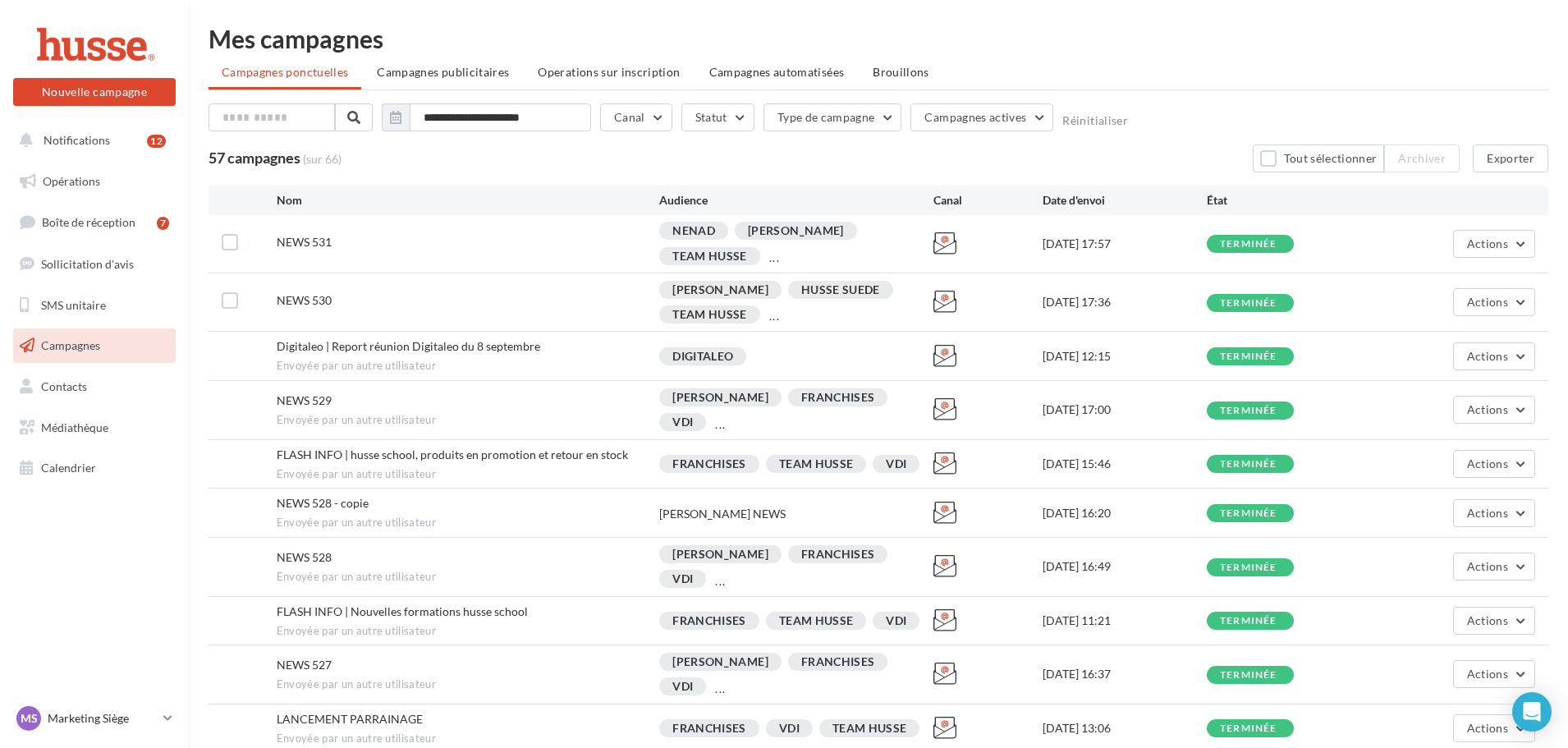
click at [811, 256] on div "NENAD [PERSON_NAME] TEAM HUSSE ..." at bounding box center [796, 247] width 273 height 51
click at [732, 234] on div "NENAD [PERSON_NAME] TEAM HUSSE ..." at bounding box center [796, 247] width 273 height 51
click at [696, 203] on div "Audience" at bounding box center [796, 200] width 273 height 16
click at [758, 240] on div "[PERSON_NAME]" at bounding box center [796, 230] width 122 height 18
click at [1492, 244] on span "Actions" at bounding box center [1488, 243] width 41 height 14
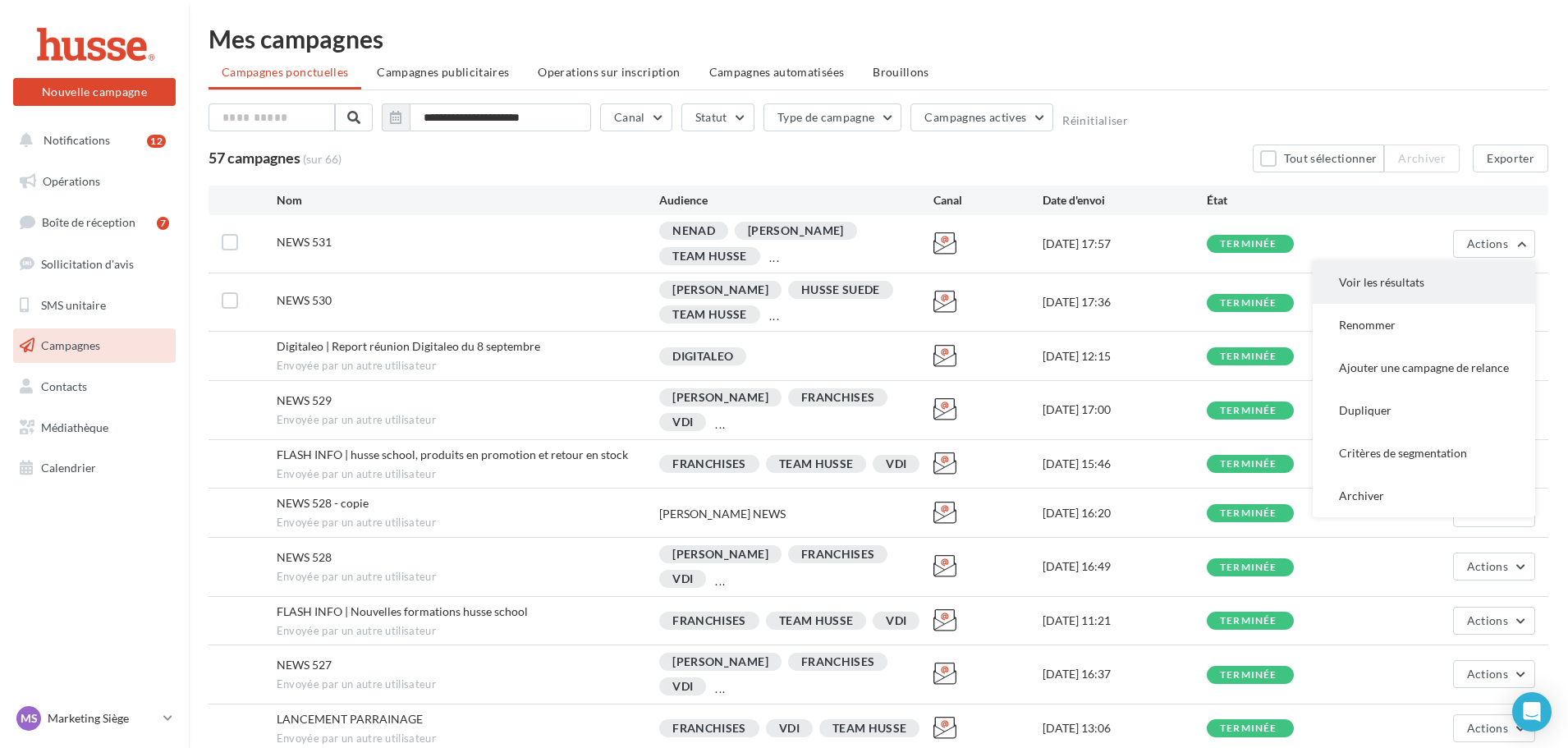
click at [1393, 275] on button "Voir les résultats" at bounding box center [1424, 283] width 223 height 43
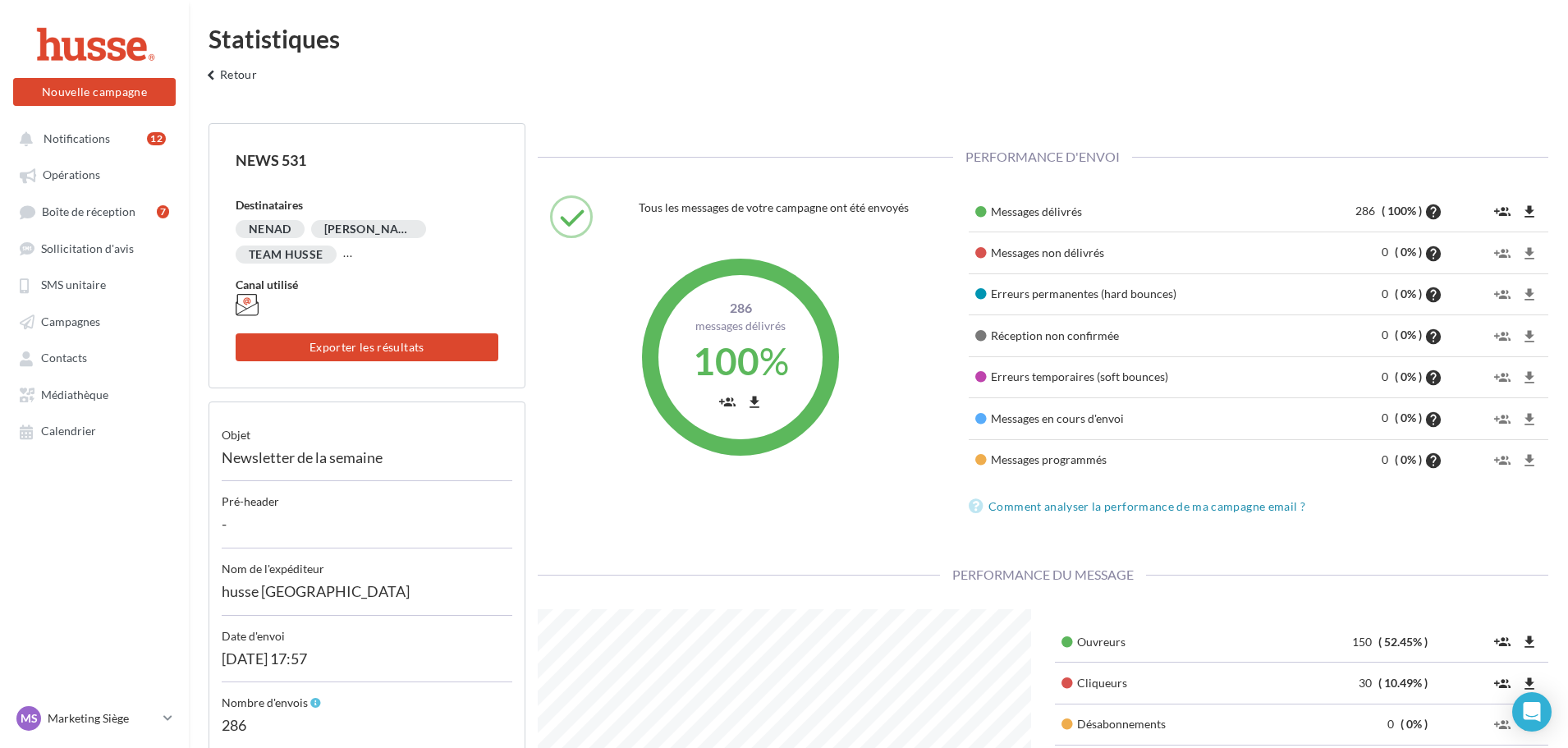
scroll to position [328, 518]
click at [345, 255] on div "NENAD JEAN-CLAUDE TEAM HUSSE ..." at bounding box center [366, 245] width 262 height 50
click at [278, 291] on div "Canal utilisé" at bounding box center [366, 284] width 262 height 16
click at [286, 154] on div "NEWS 531" at bounding box center [366, 160] width 262 height 20
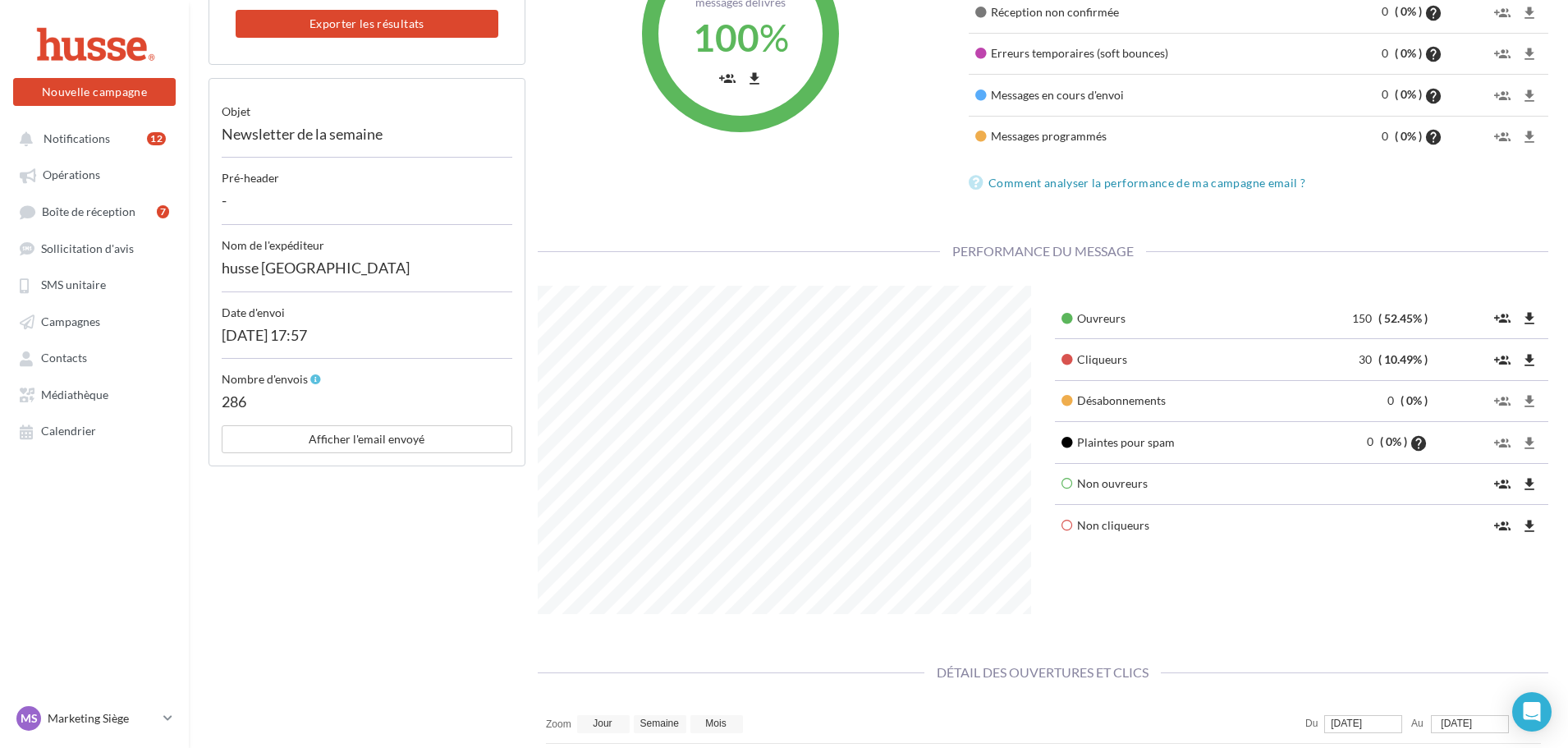
scroll to position [160, 0]
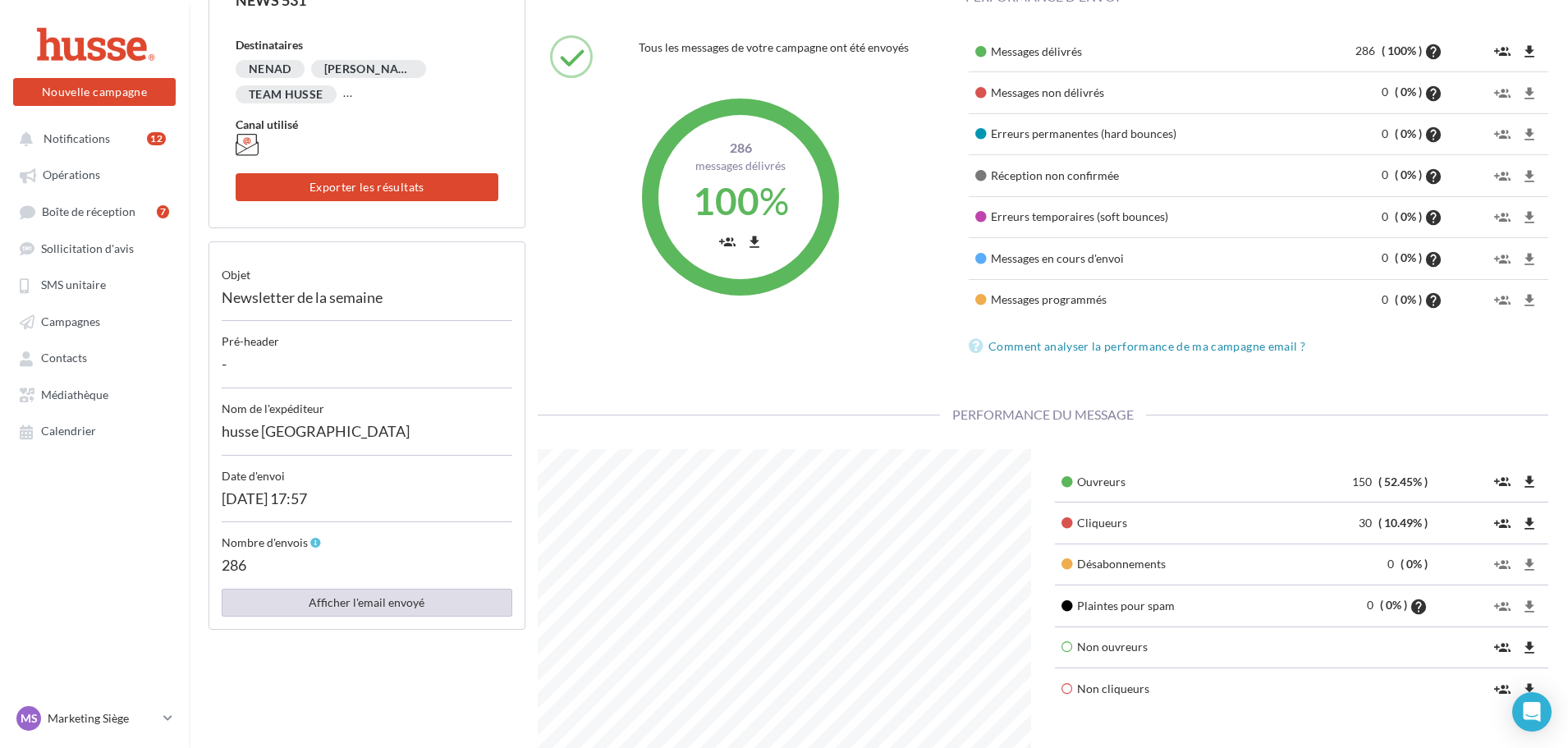
click at [384, 603] on button "Afficher l'email envoyé" at bounding box center [367, 602] width 290 height 28
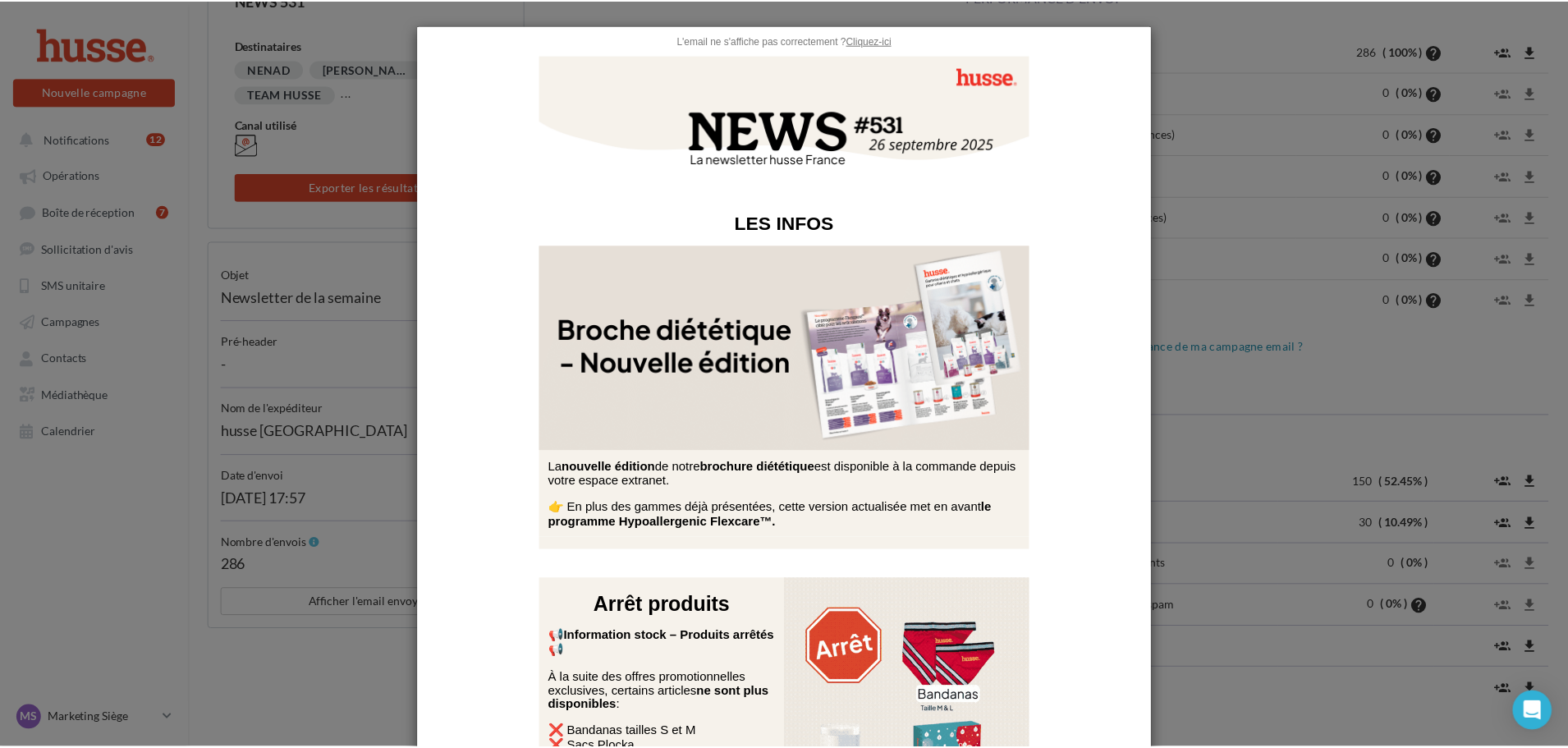
scroll to position [0, 0]
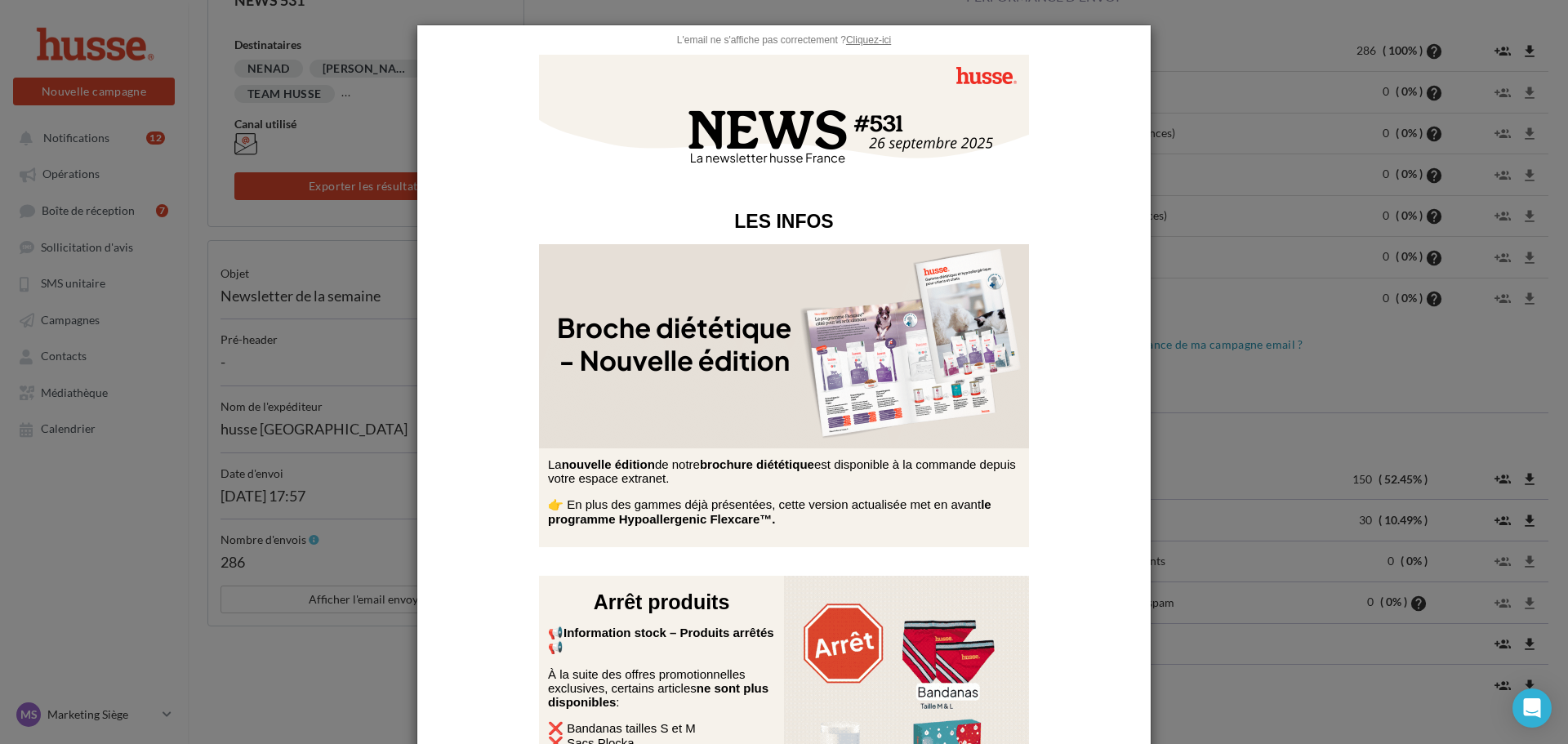
click at [858, 42] on u "Cliquez-ici" at bounding box center [868, 40] width 45 height 12
click at [1273, 115] on div at bounding box center [784, 372] width 1568 height 744
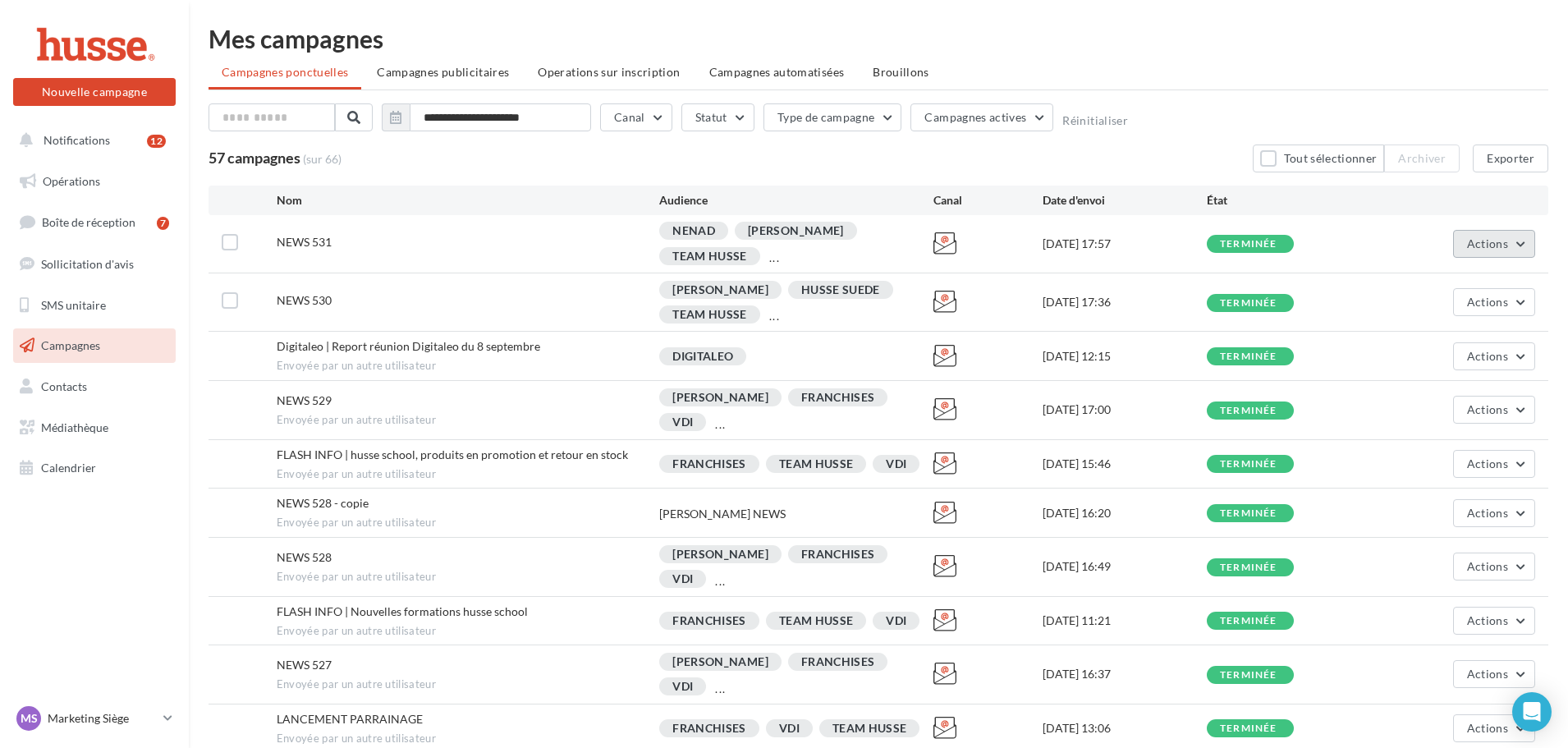
click at [1514, 241] on button "Actions" at bounding box center [1494, 244] width 82 height 28
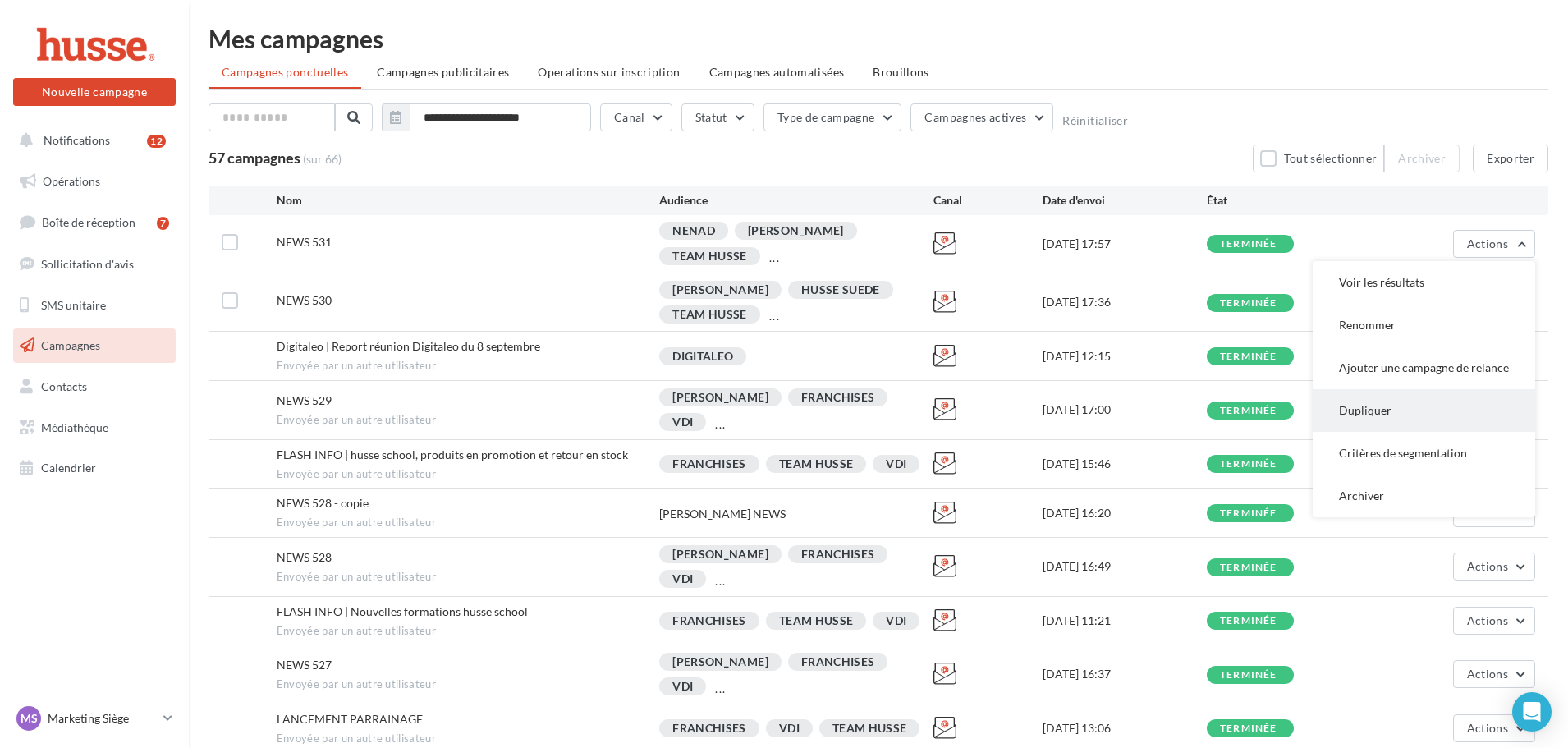
click at [1370, 409] on button "Dupliquer" at bounding box center [1424, 410] width 223 height 43
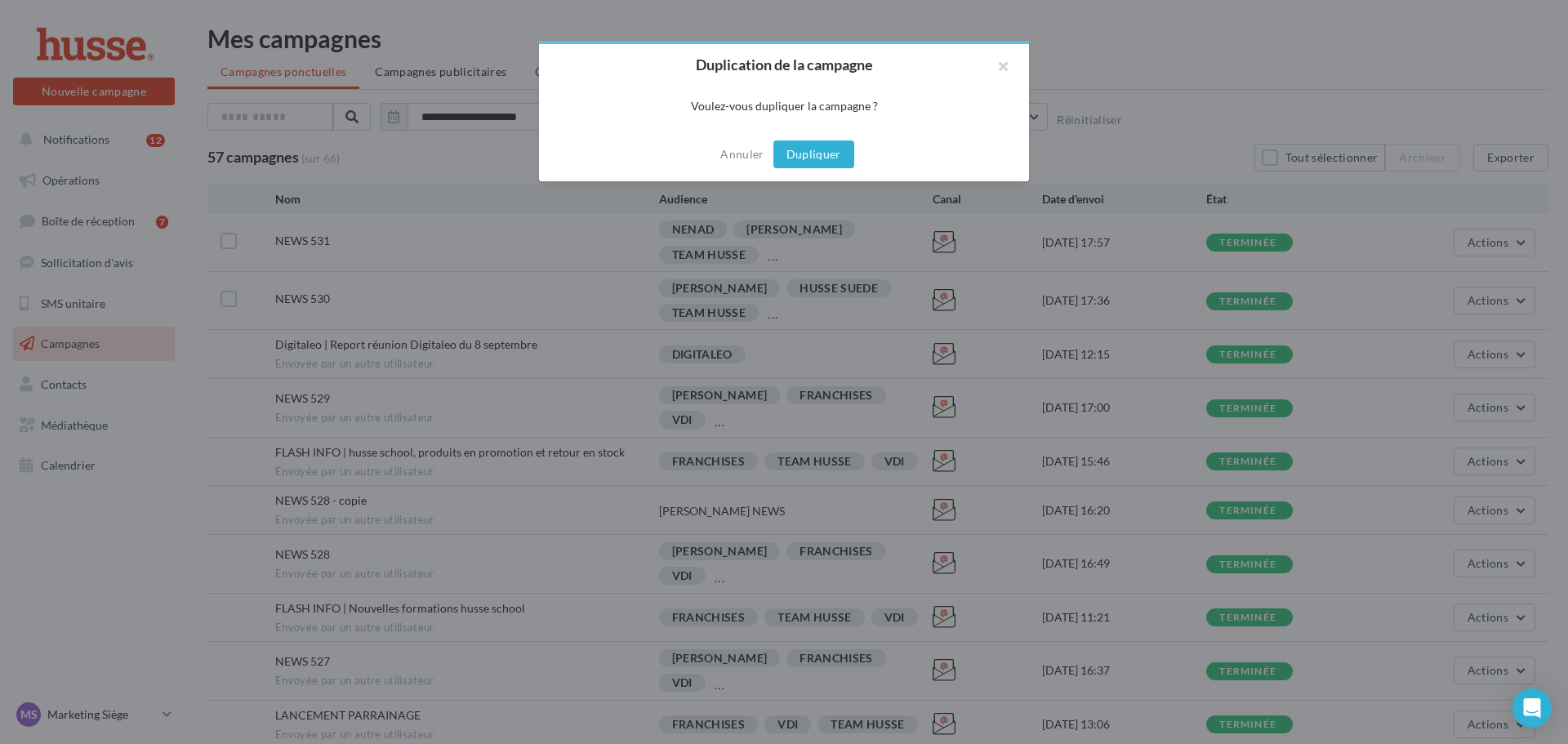
click at [824, 159] on button "Dupliquer" at bounding box center [813, 154] width 81 height 28
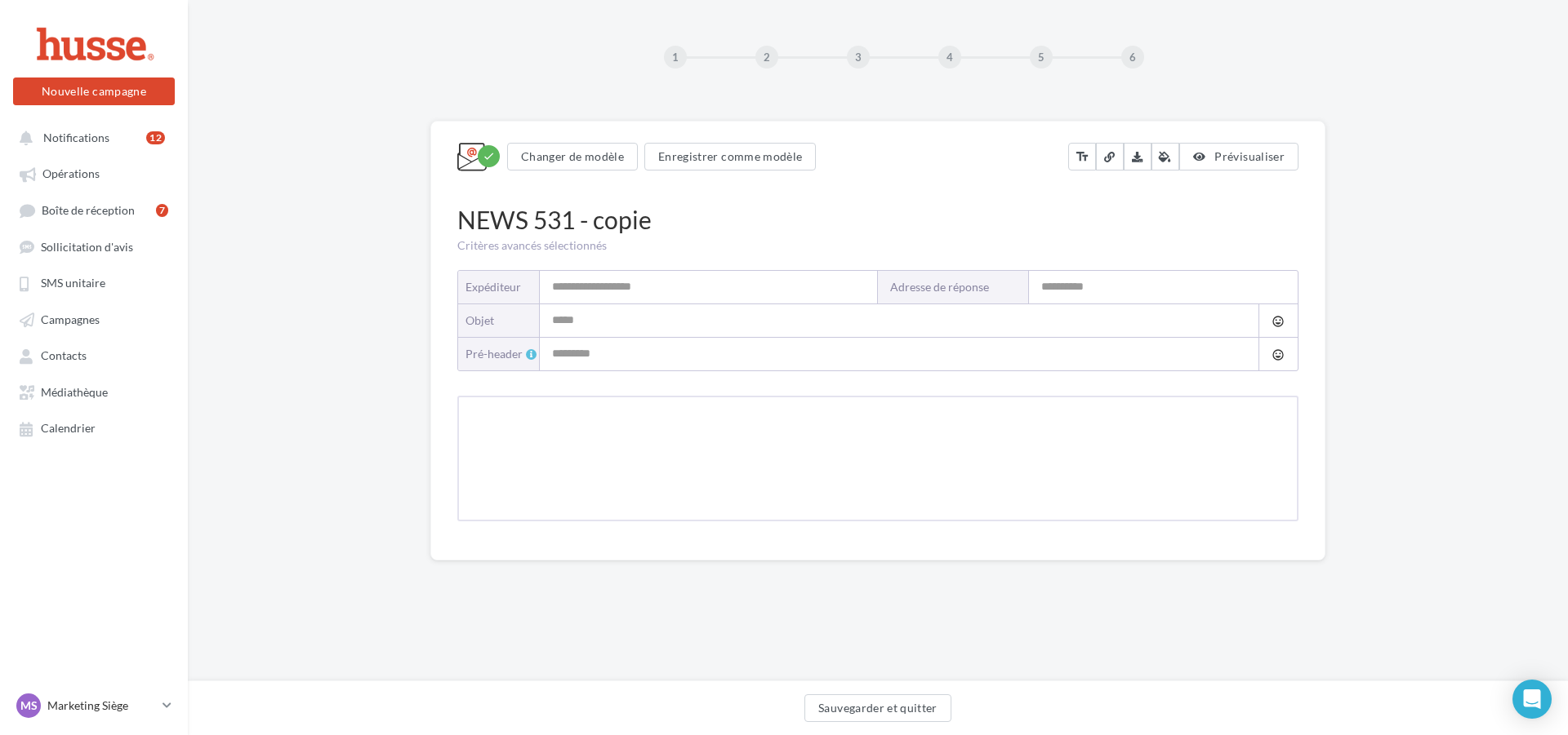
type input "**********"
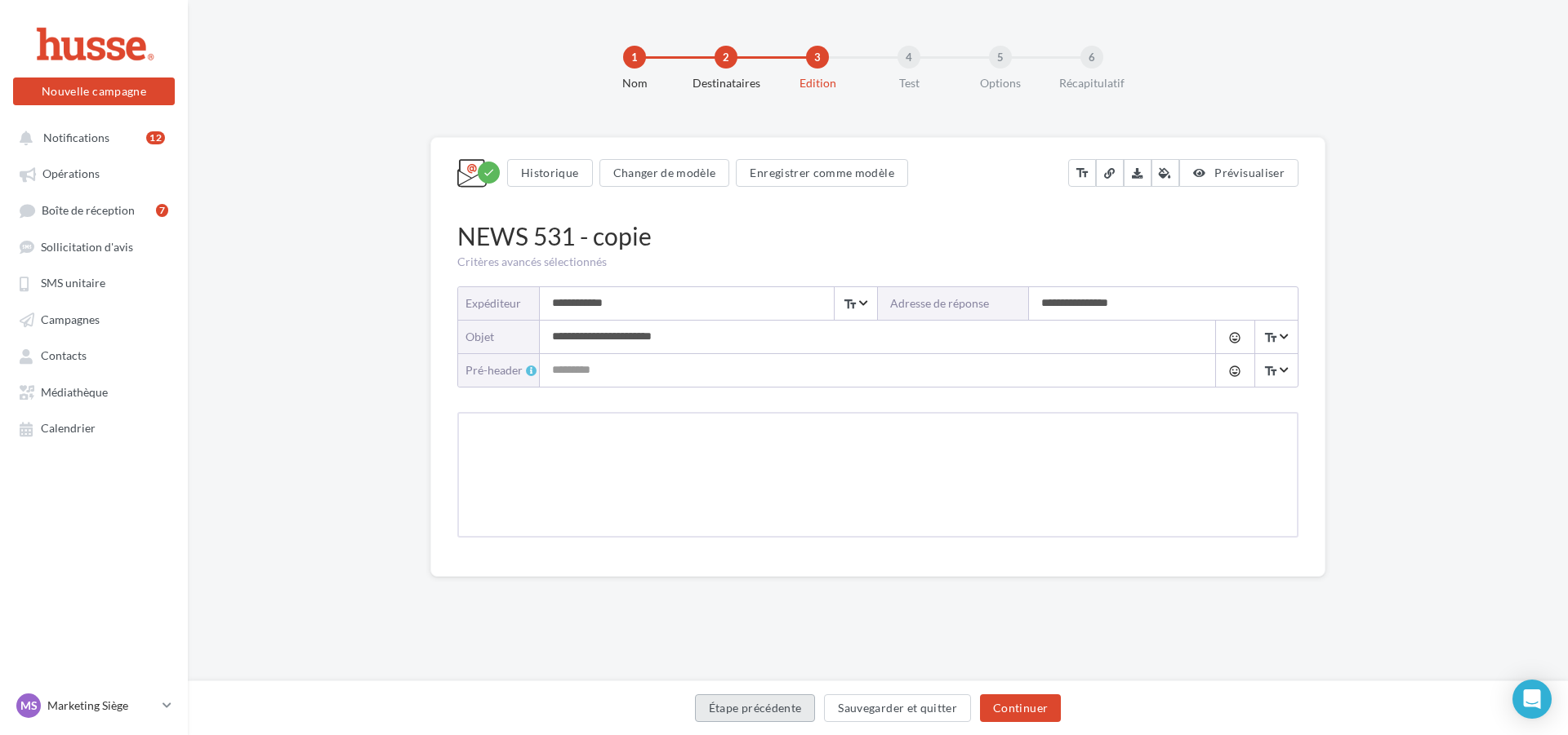
click at [797, 707] on button "Étape précédente" at bounding box center [756, 708] width 121 height 28
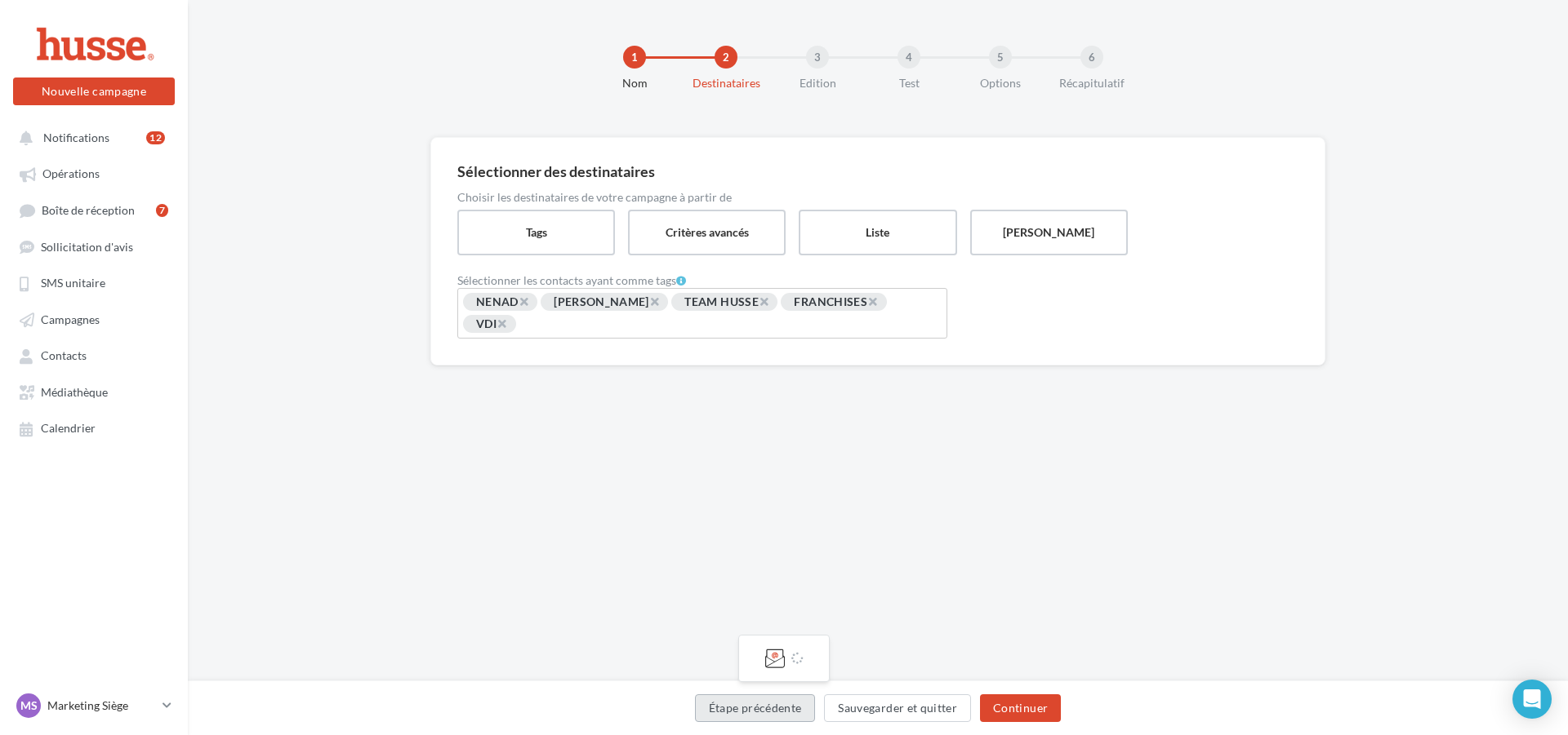
click at [797, 707] on button "Étape précédente" at bounding box center [756, 708] width 121 height 28
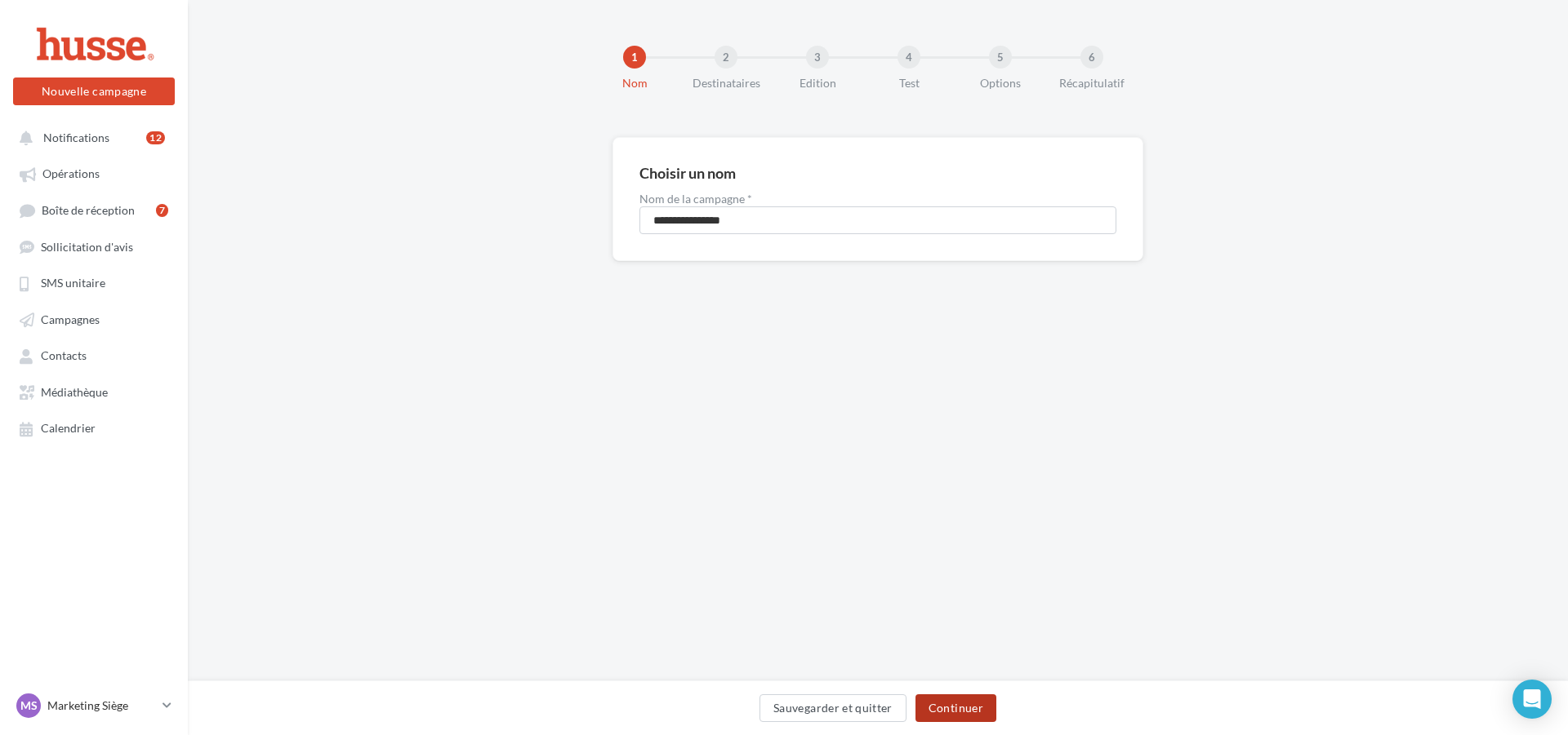
click at [972, 716] on button "Continuer" at bounding box center [956, 708] width 81 height 28
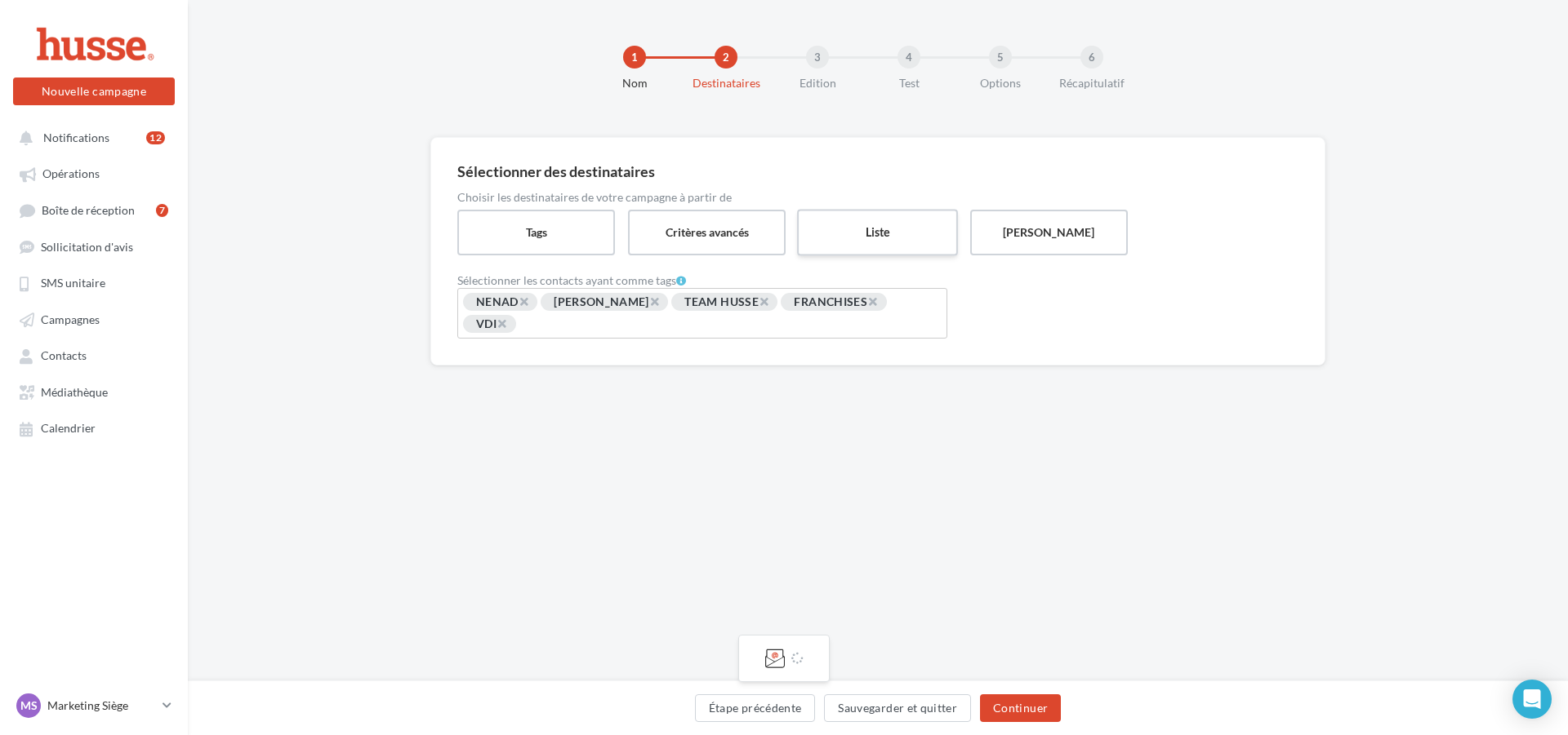
click at [880, 220] on label "Liste" at bounding box center [877, 232] width 161 height 46
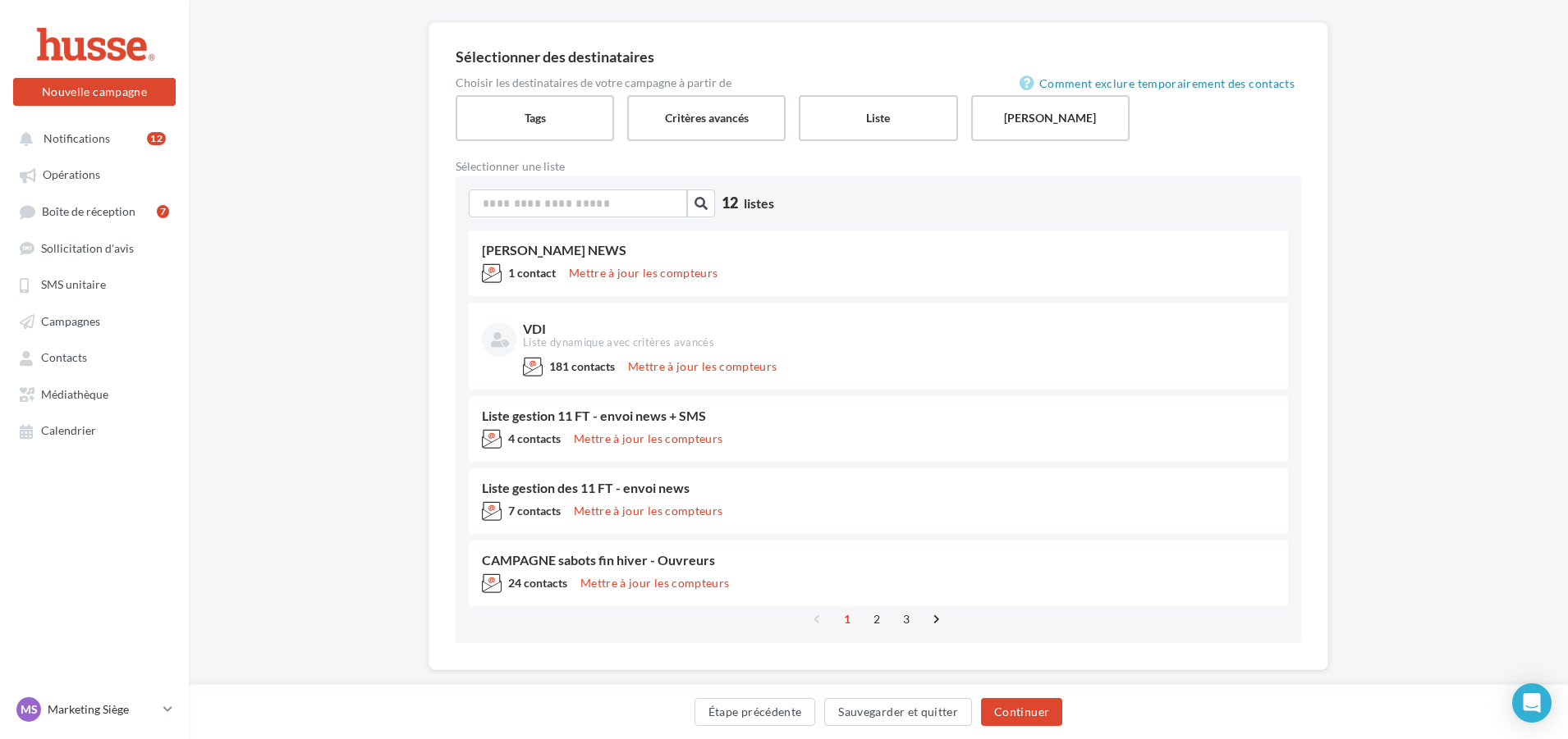
scroll to position [143, 0]
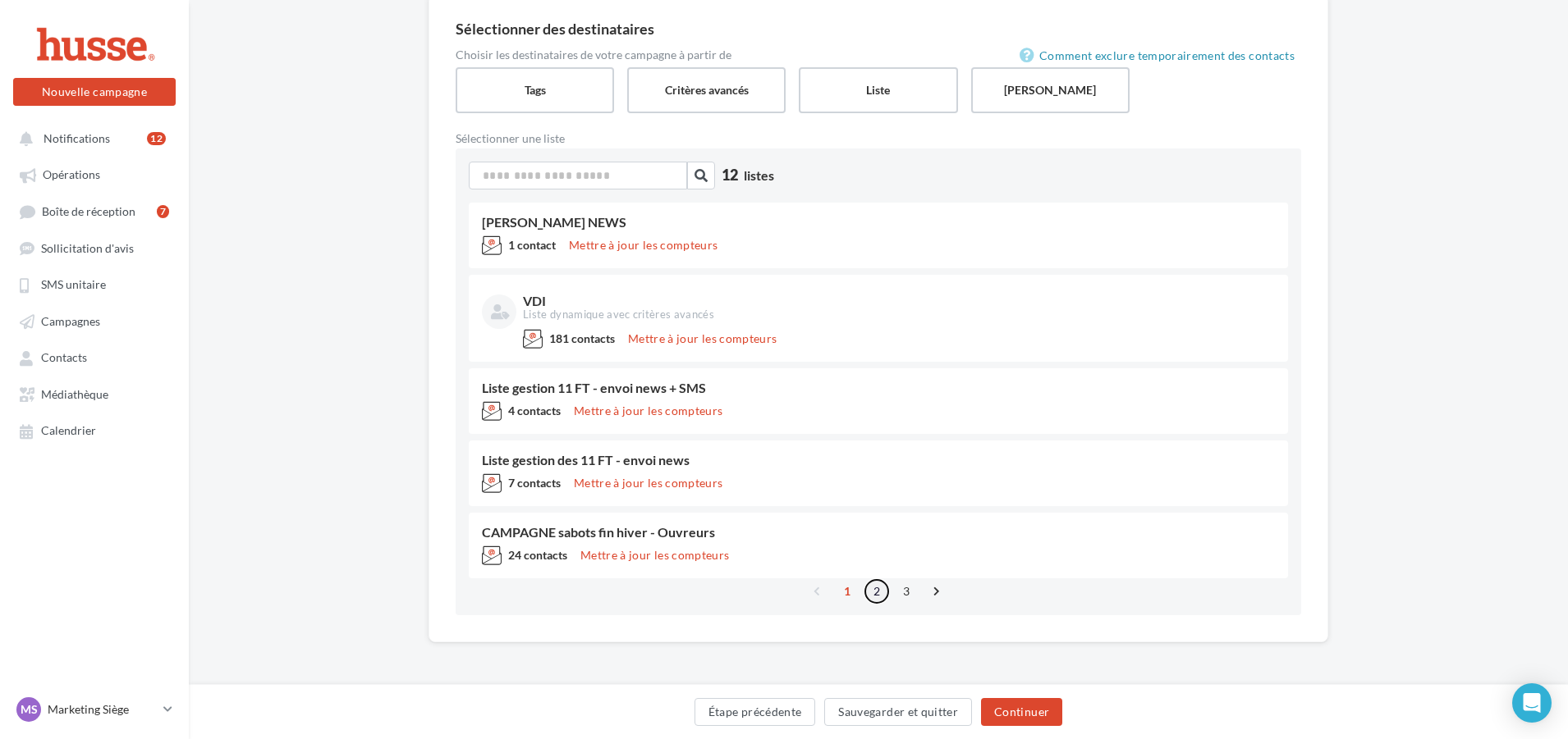
click at [880, 594] on link "2" at bounding box center [876, 591] width 26 height 26
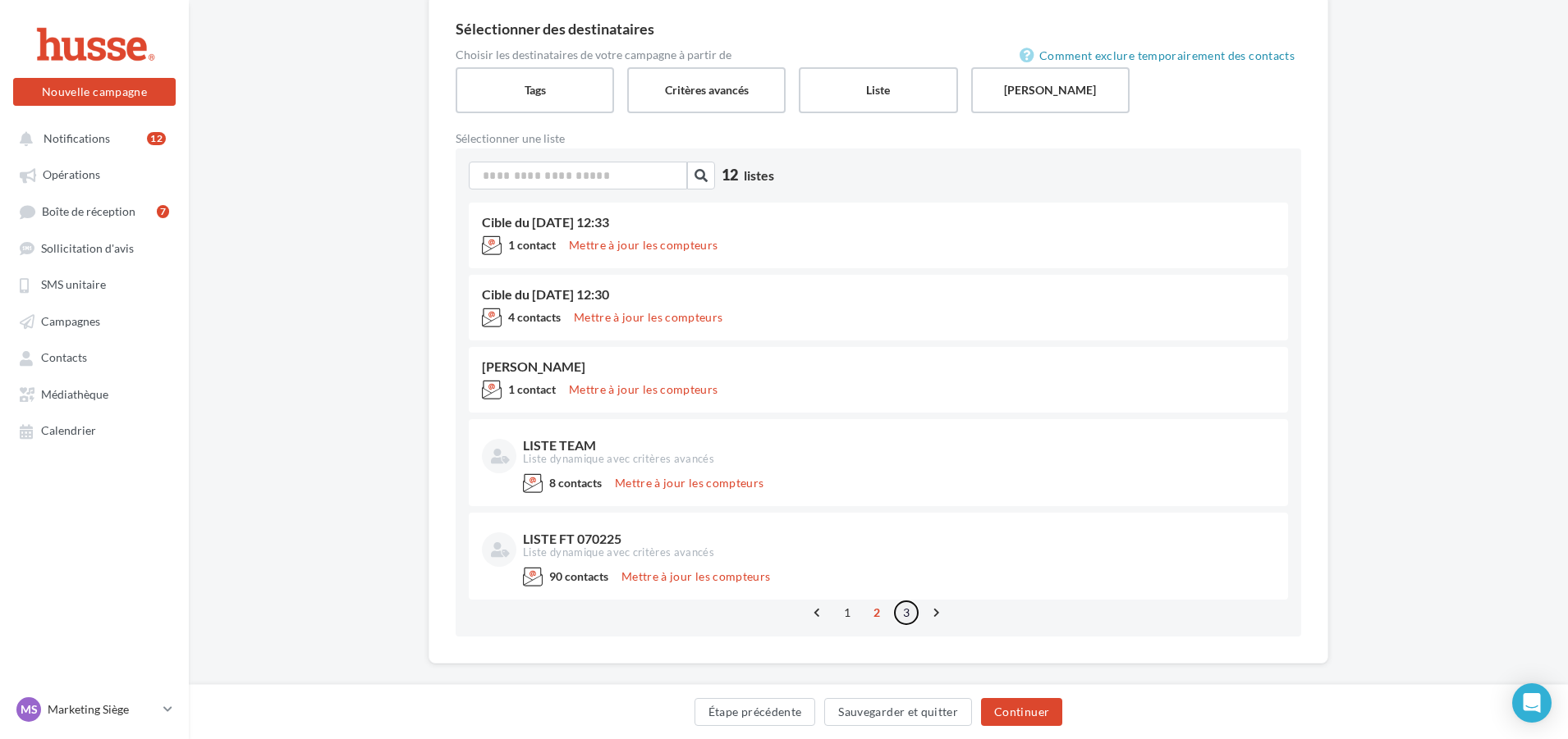
click at [907, 613] on link "3" at bounding box center [906, 612] width 26 height 26
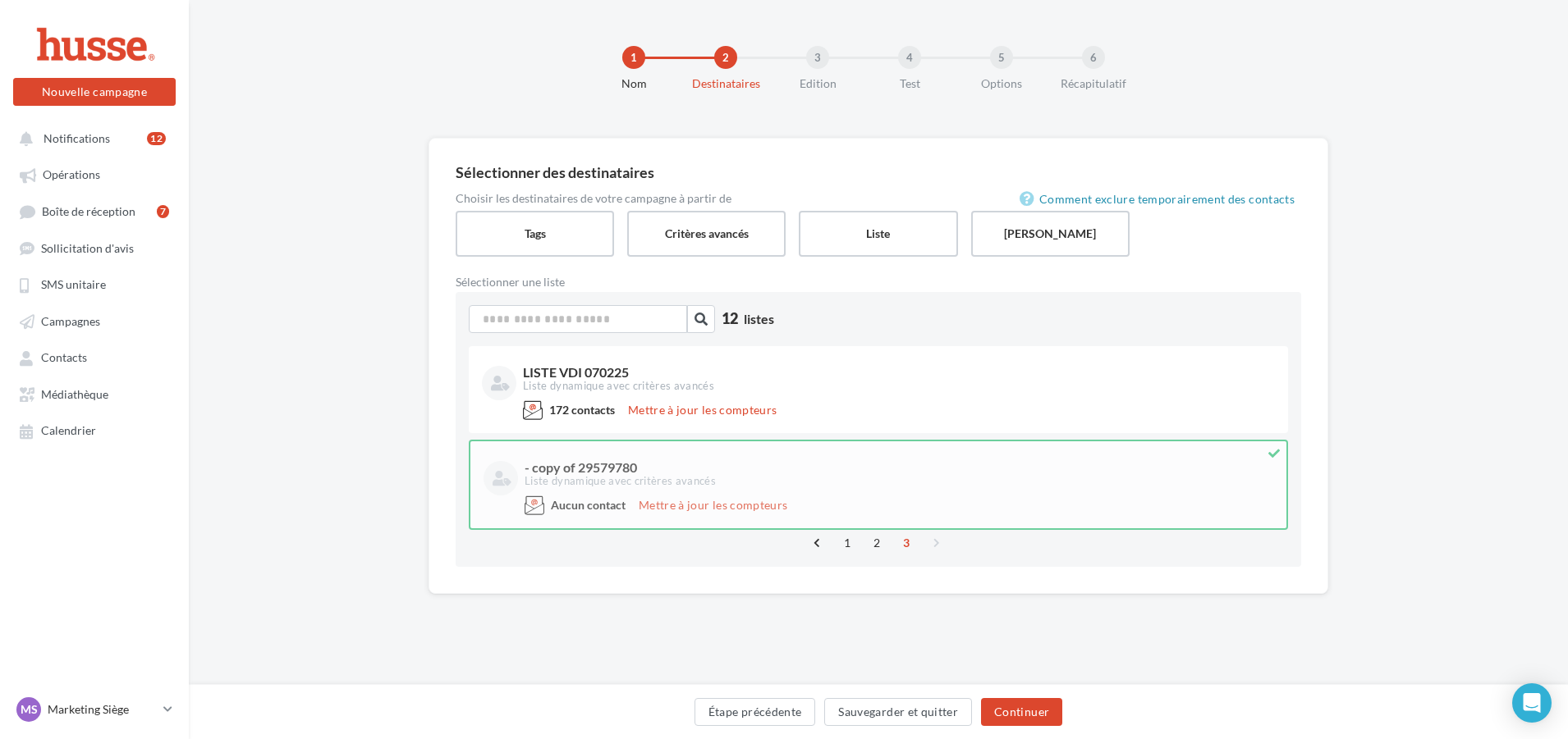
scroll to position [0, 0]
click at [851, 540] on link "1" at bounding box center [851, 543] width 26 height 26
